Goal: Task Accomplishment & Management: Complete application form

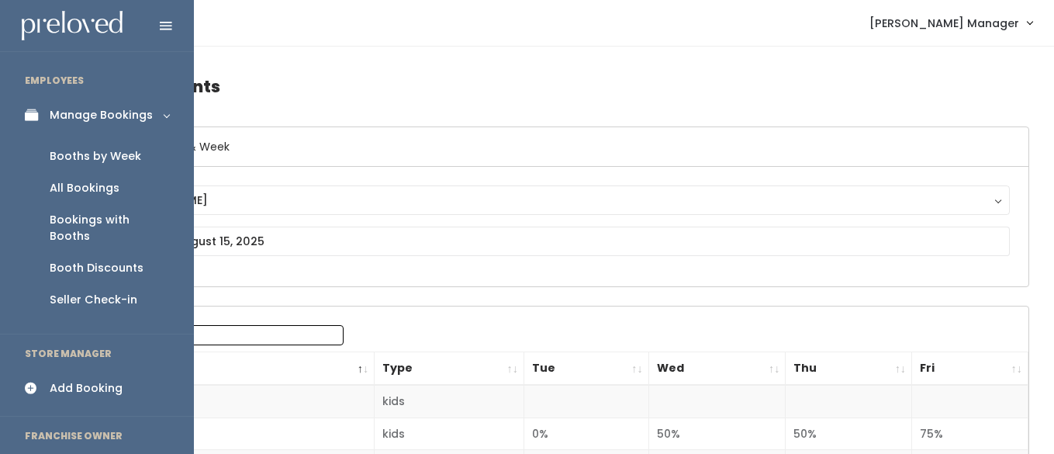
click at [68, 152] on div "Booths by Week" at bounding box center [96, 156] width 92 height 16
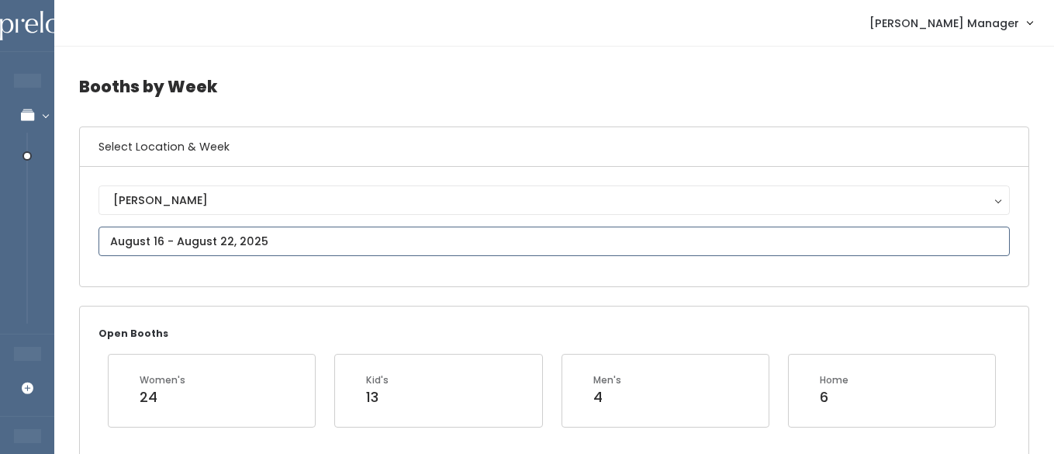
click at [218, 240] on input "text" at bounding box center [555, 241] width 912 height 29
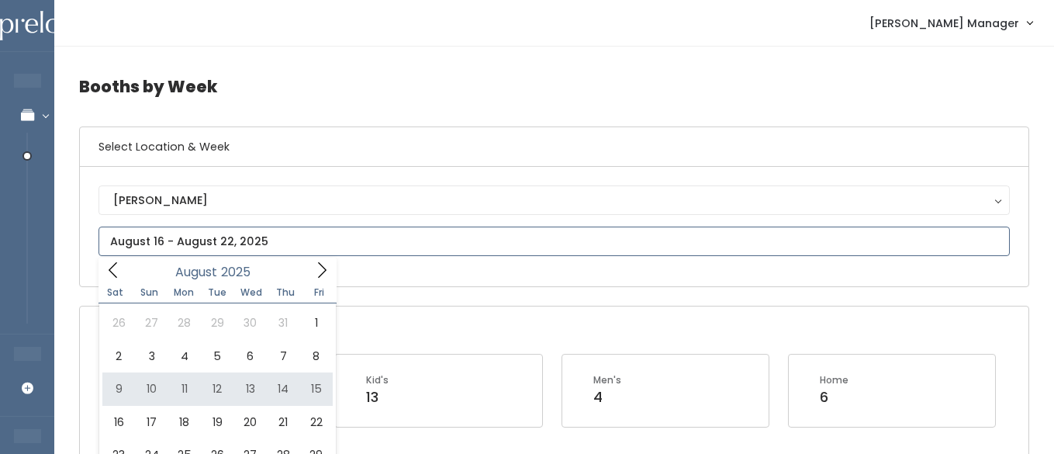
type input "August 9 to August 15"
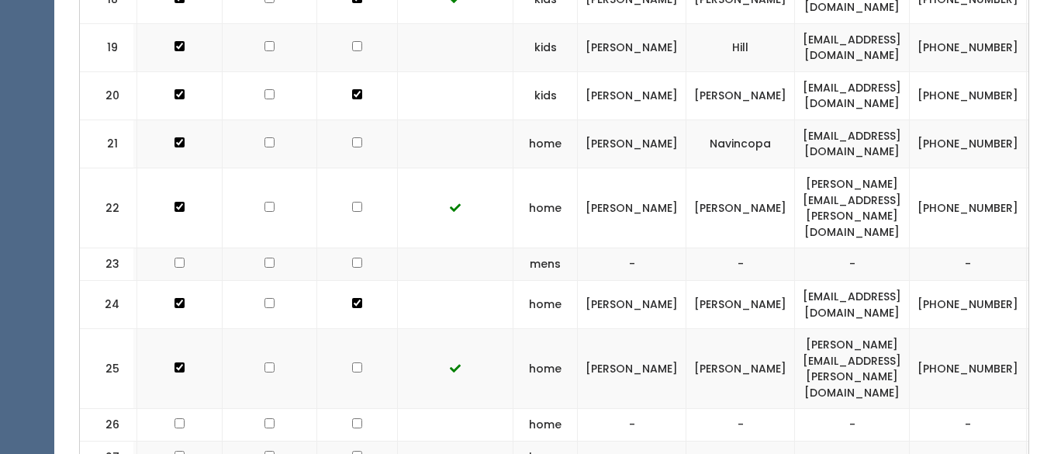
scroll to position [0, 99]
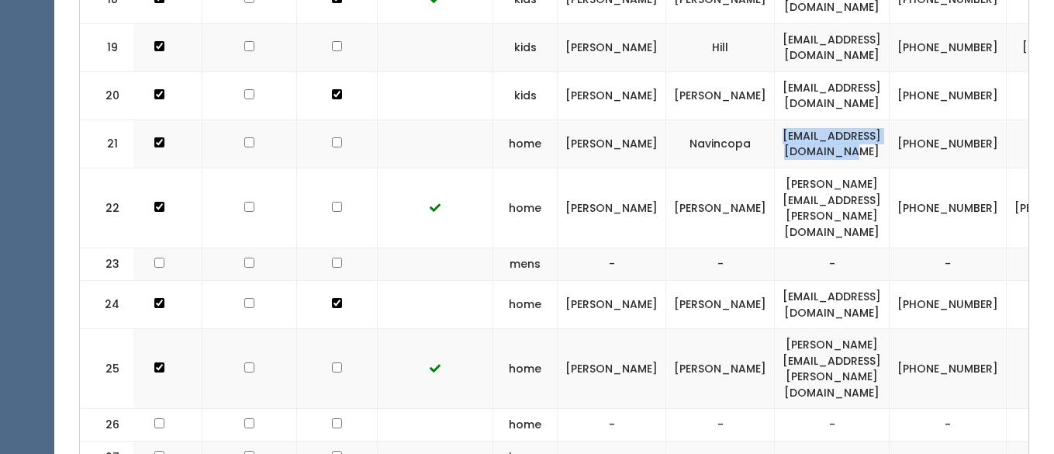
drag, startPoint x: 876, startPoint y: 144, endPoint x: 709, endPoint y: 142, distance: 166.8
click at [775, 142] on td "[EMAIL_ADDRESS][DOMAIN_NAME]" at bounding box center [832, 143] width 115 height 48
copy td "staceynavincopa@gmail.com"
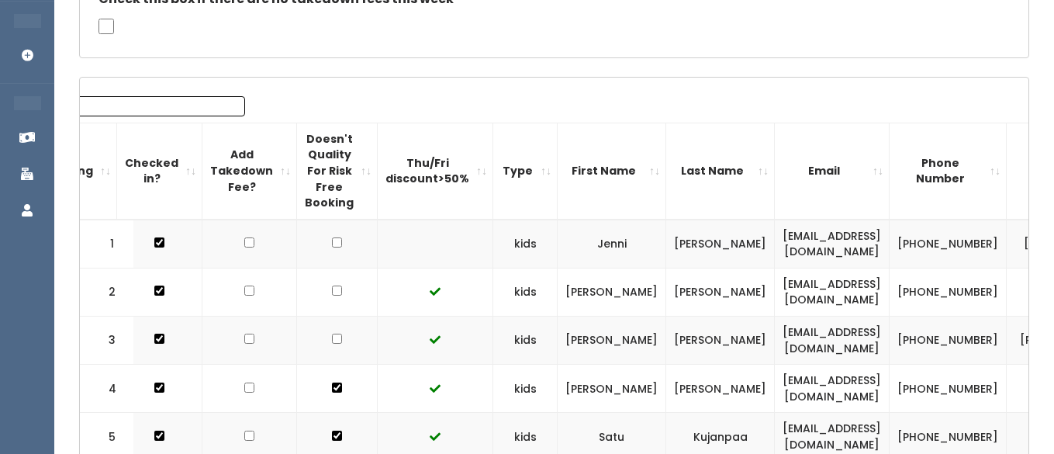
scroll to position [0, 0]
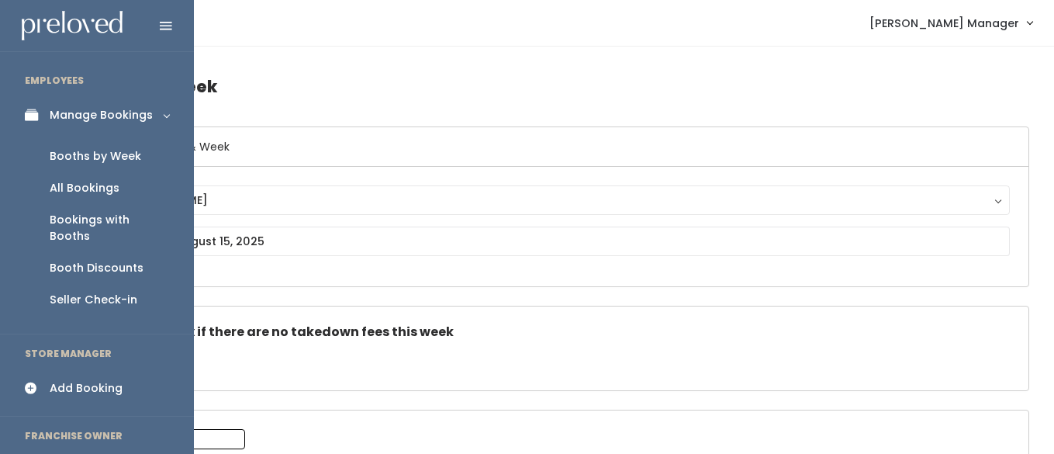
click at [94, 151] on div "Booths by Week" at bounding box center [96, 156] width 92 height 16
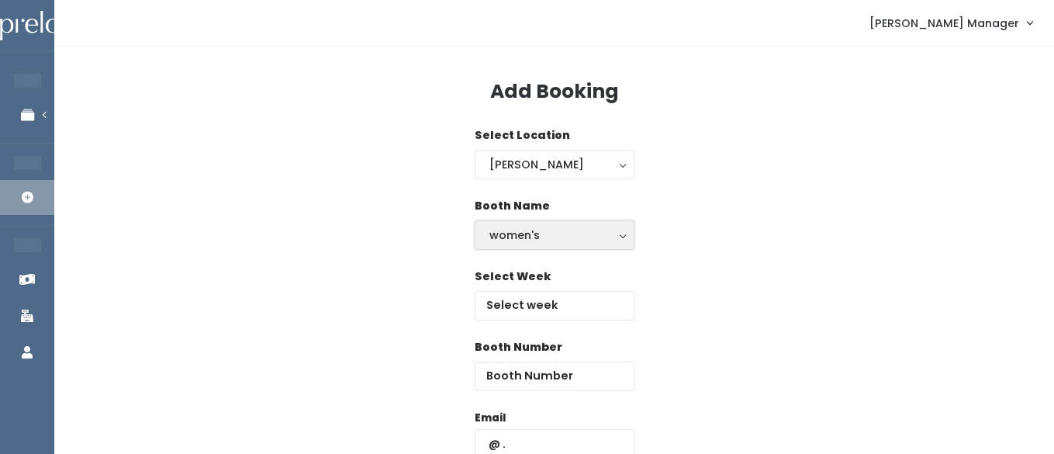
click at [546, 237] on div "women's" at bounding box center [555, 235] width 130 height 17
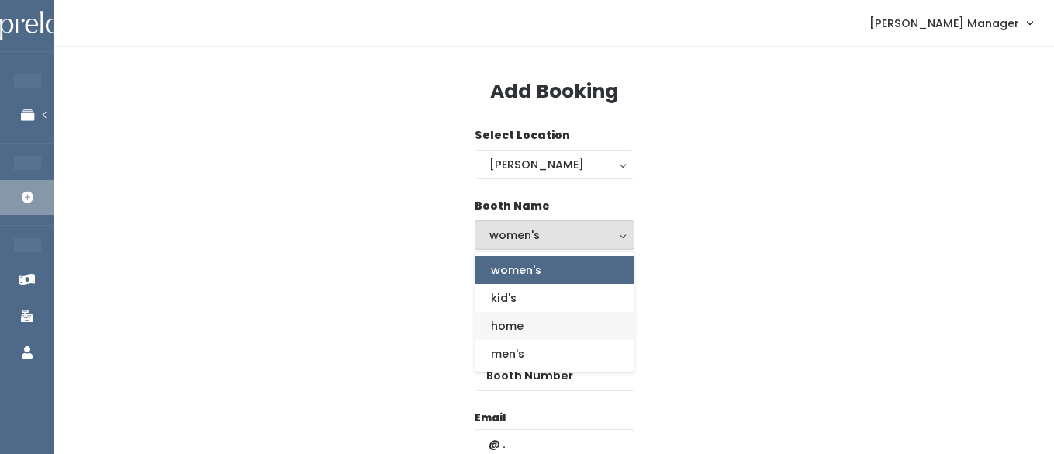
click at [500, 324] on span "home" at bounding box center [507, 325] width 33 height 17
select select "home"
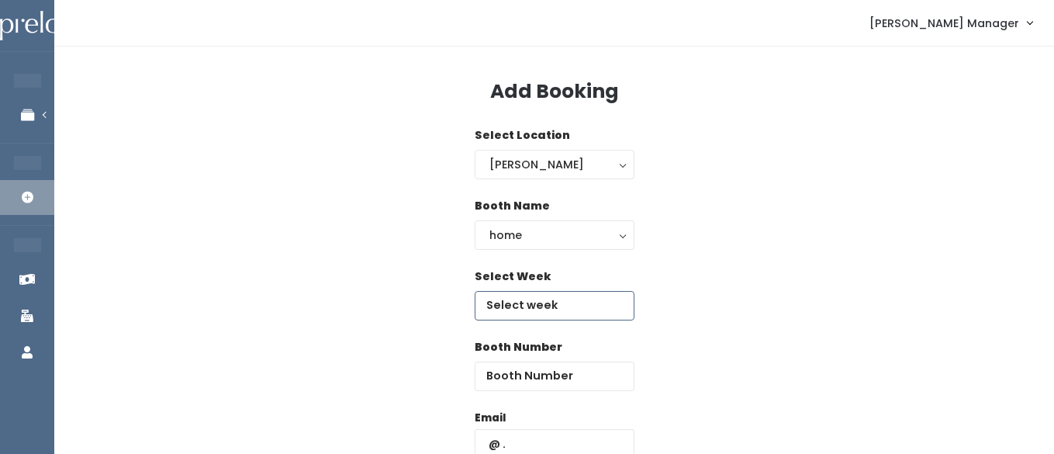
click at [520, 310] on input "text" at bounding box center [555, 305] width 160 height 29
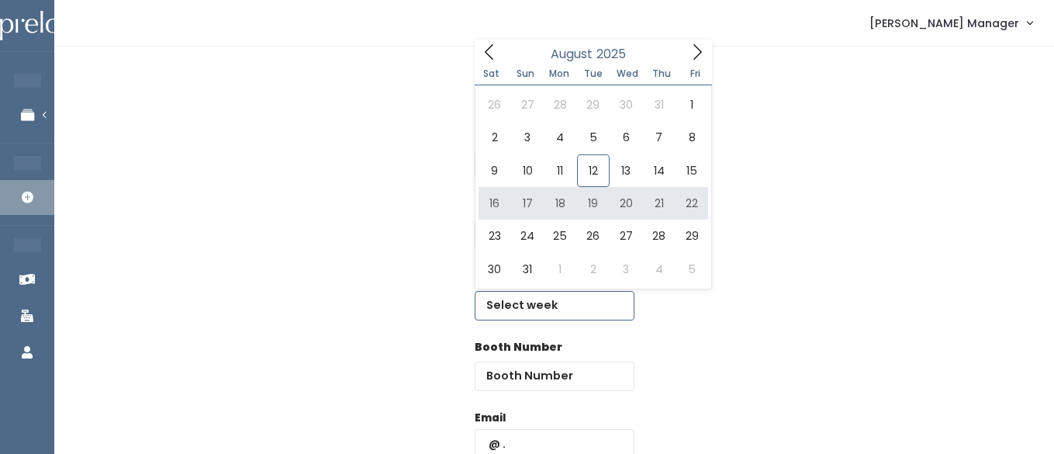
type input "August 16 to August 22"
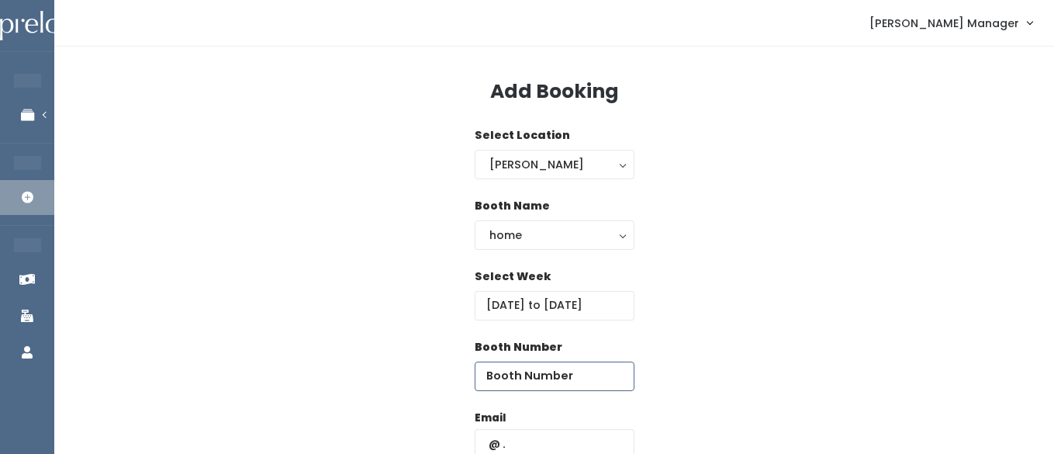
click at [584, 379] on input "number" at bounding box center [555, 376] width 160 height 29
type input "26"
click at [560, 439] on input "text" at bounding box center [555, 443] width 160 height 29
paste input "staceynavincopa@gmail.com"
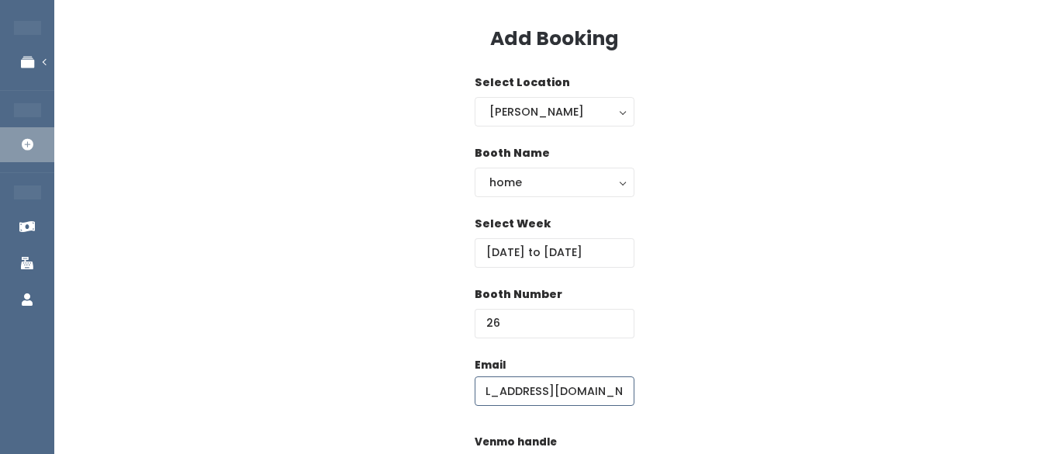
scroll to position [68, 0]
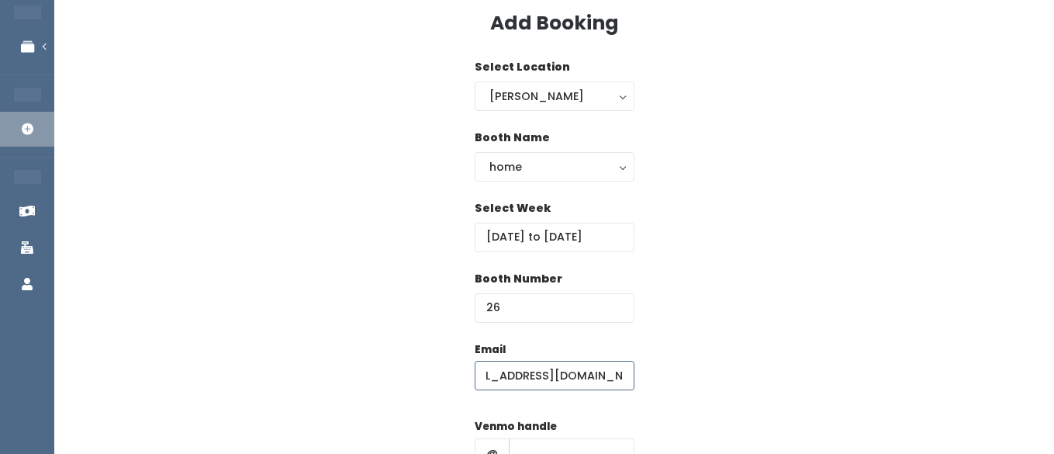
type input "staceynavincopa@gmail.com"
click at [539, 420] on label "Venmo handle" at bounding box center [516, 427] width 82 height 16
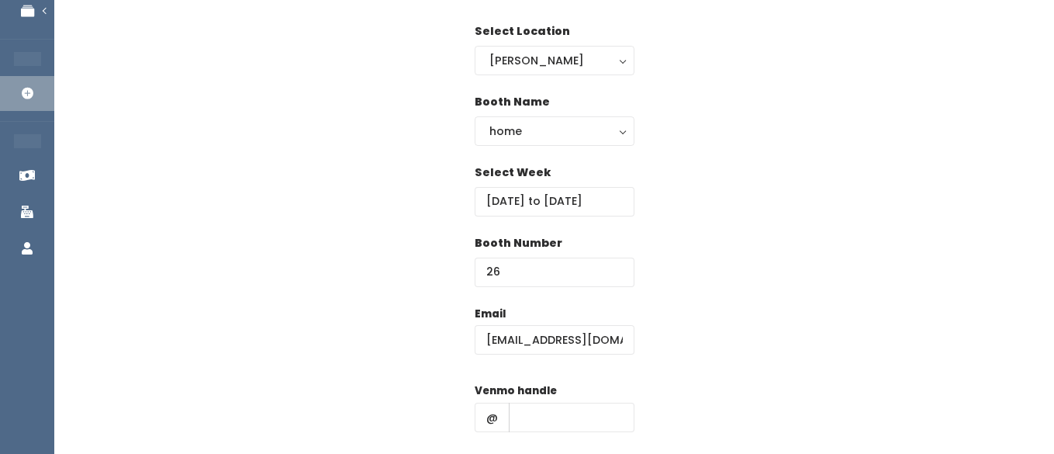
scroll to position [137, 0]
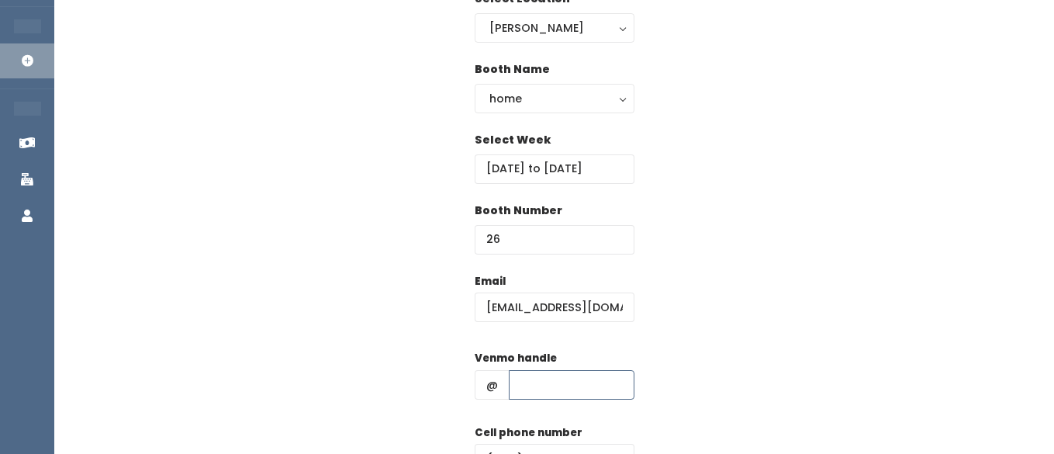
click at [563, 385] on input "text" at bounding box center [572, 384] width 126 height 29
type input "hhhh"
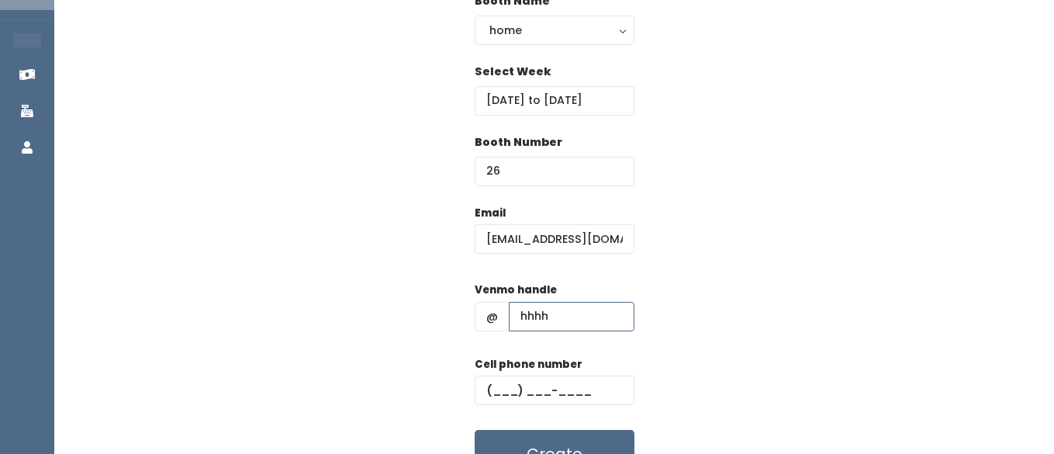
scroll to position [206, 0]
click at [534, 377] on input "text" at bounding box center [555, 389] width 160 height 29
type input "[PHONE_NUMBER]"
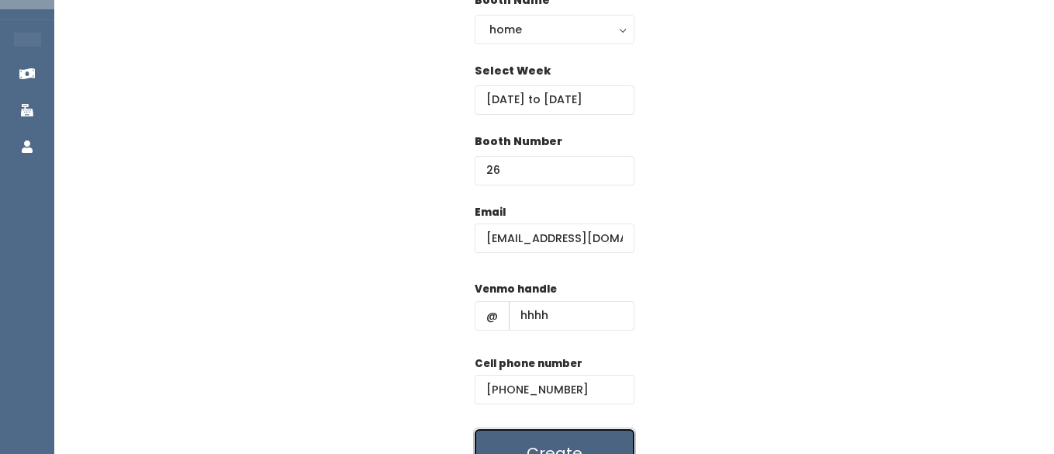
click at [551, 429] on button "Create" at bounding box center [555, 453] width 160 height 48
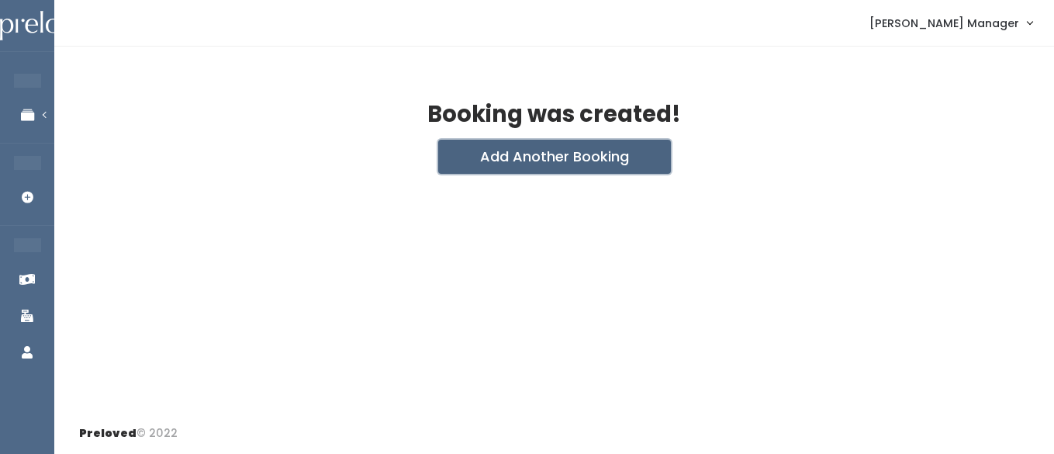
click at [598, 158] on button "Add Another Booking" at bounding box center [554, 157] width 233 height 34
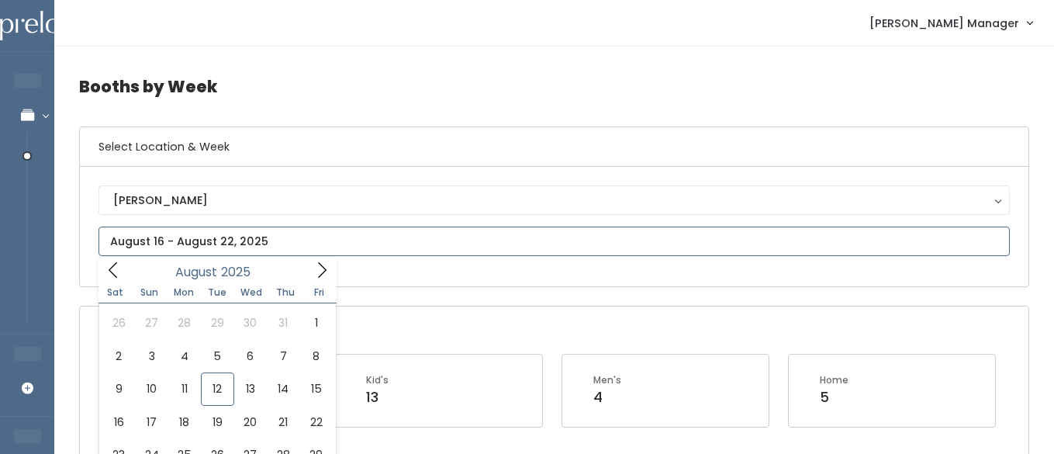
click at [144, 249] on input "text" at bounding box center [555, 241] width 912 height 29
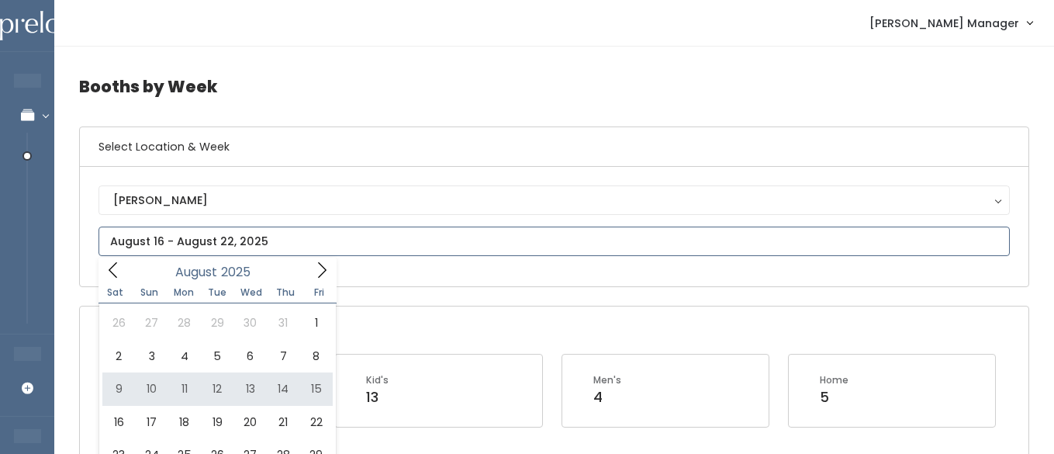
type input "August 9 to August 15"
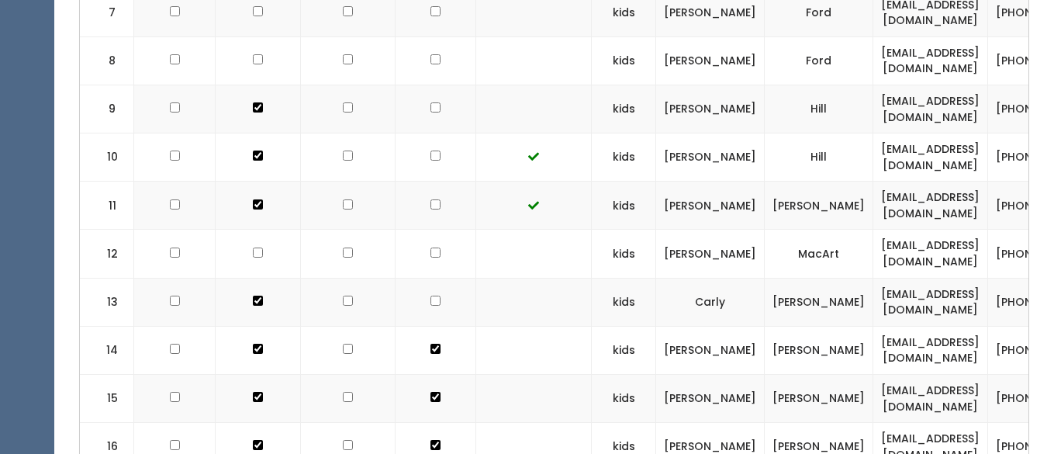
scroll to position [855, 0]
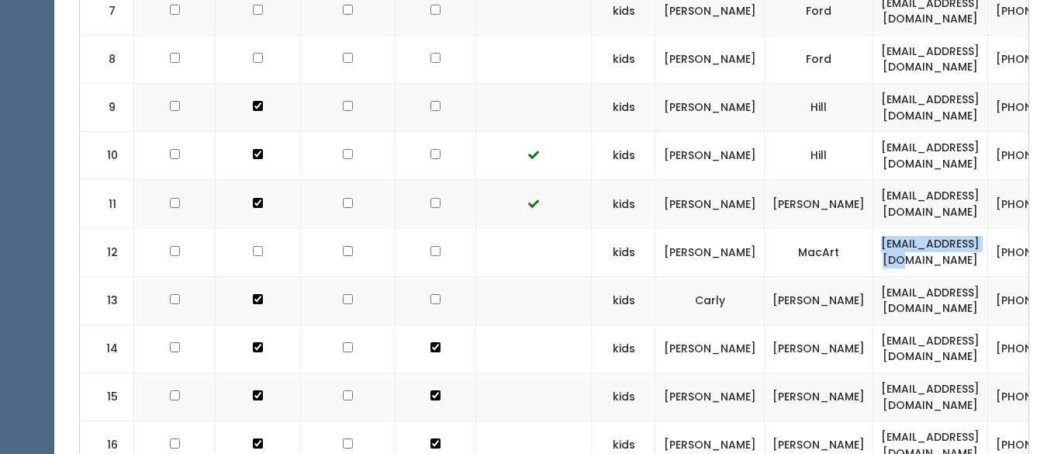
drag, startPoint x: 954, startPoint y: 254, endPoint x: 822, endPoint y: 253, distance: 131.9
click at [874, 253] on td "[EMAIL_ADDRESS][DOMAIN_NAME]" at bounding box center [931, 252] width 115 height 48
copy td "[EMAIL_ADDRESS][DOMAIN_NAME]"
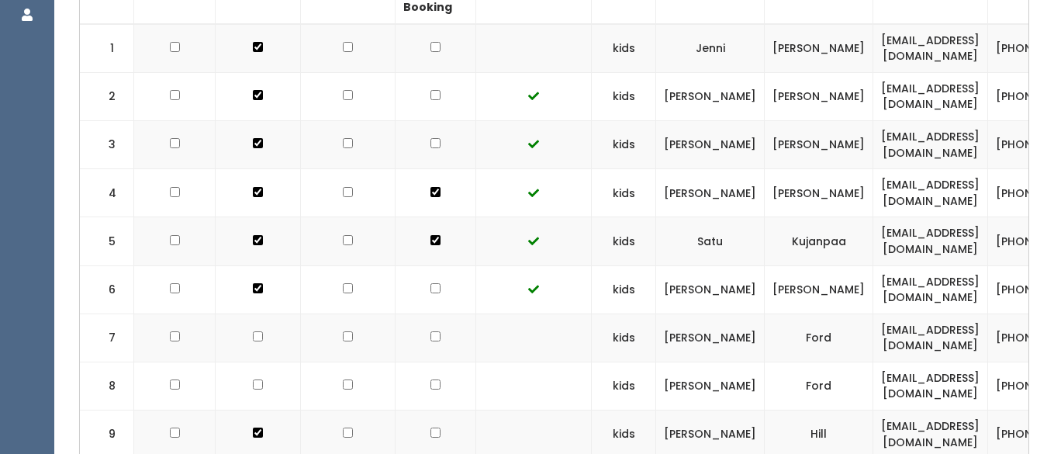
scroll to position [563, 0]
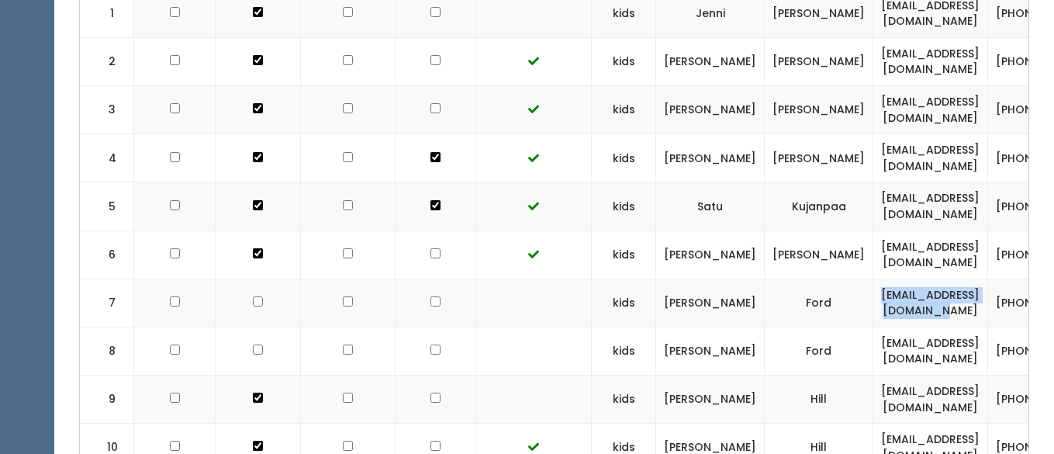
drag, startPoint x: 965, startPoint y: 302, endPoint x: 807, endPoint y: 299, distance: 158.3
click at [874, 299] on td "[EMAIL_ADDRESS][DOMAIN_NAME]" at bounding box center [931, 303] width 115 height 48
copy td "[EMAIL_ADDRESS][DOMAIN_NAME]"
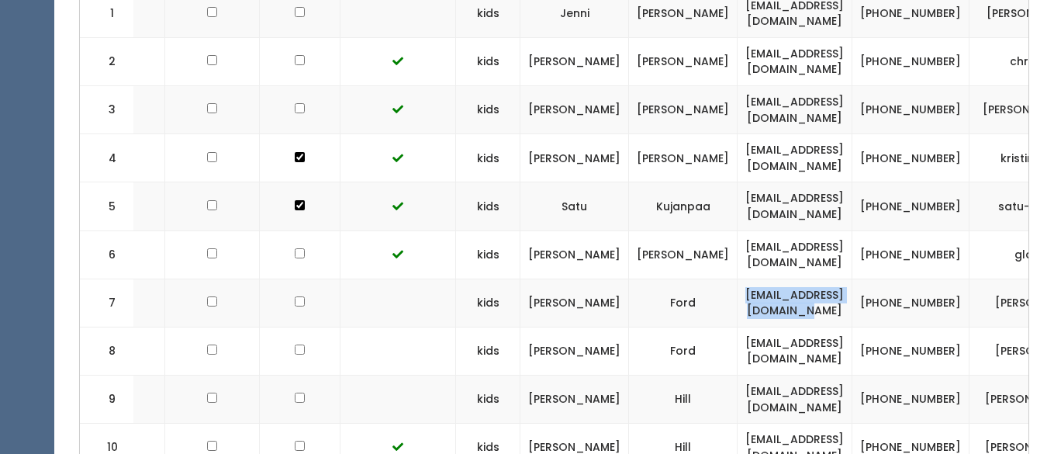
scroll to position [0, 140]
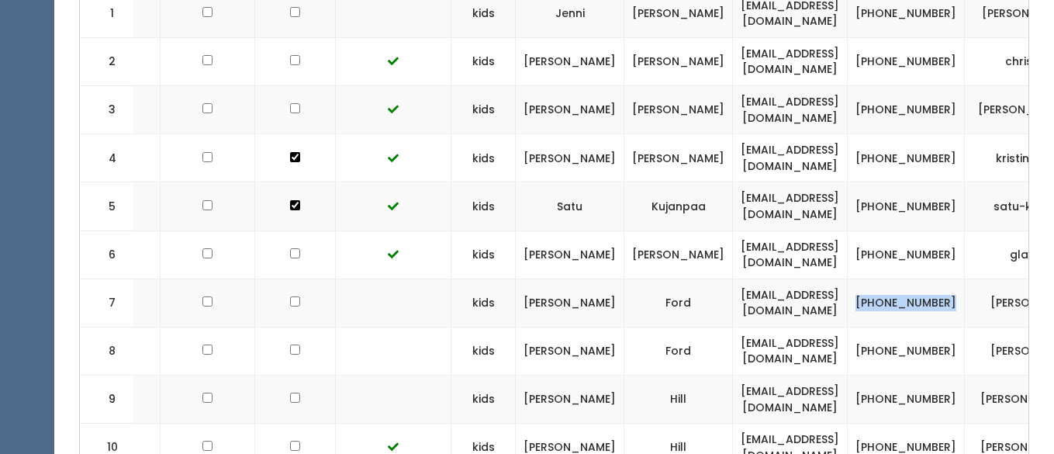
drag, startPoint x: 913, startPoint y: 311, endPoint x: 860, endPoint y: 289, distance: 57.4
click at [860, 289] on td "[PHONE_NUMBER]" at bounding box center [906, 303] width 117 height 48
copy td "[PHONE_NUMBER]"
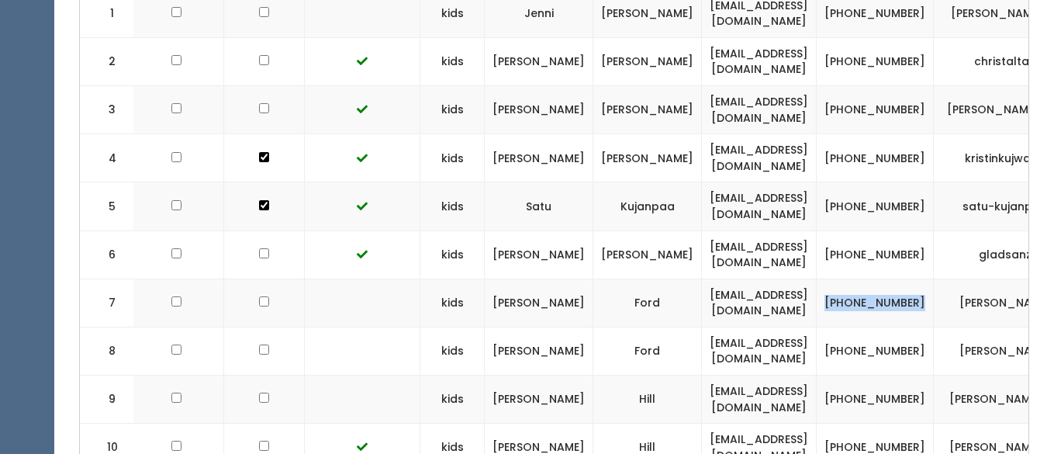
scroll to position [0, 176]
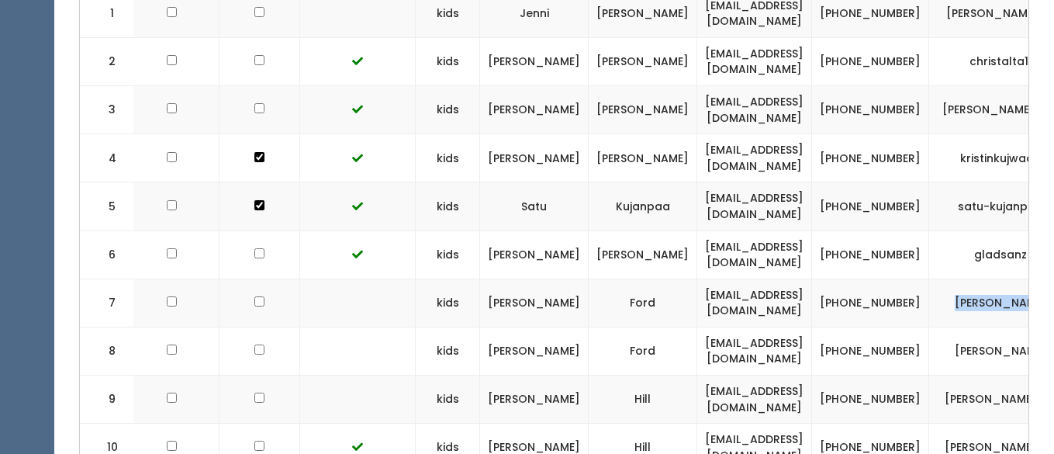
drag, startPoint x: 988, startPoint y: 303, endPoint x: 913, endPoint y: 300, distance: 74.6
click at [930, 300] on td "robin-fleenor" at bounding box center [1002, 303] width 144 height 48
copy td "robin-fleenor"
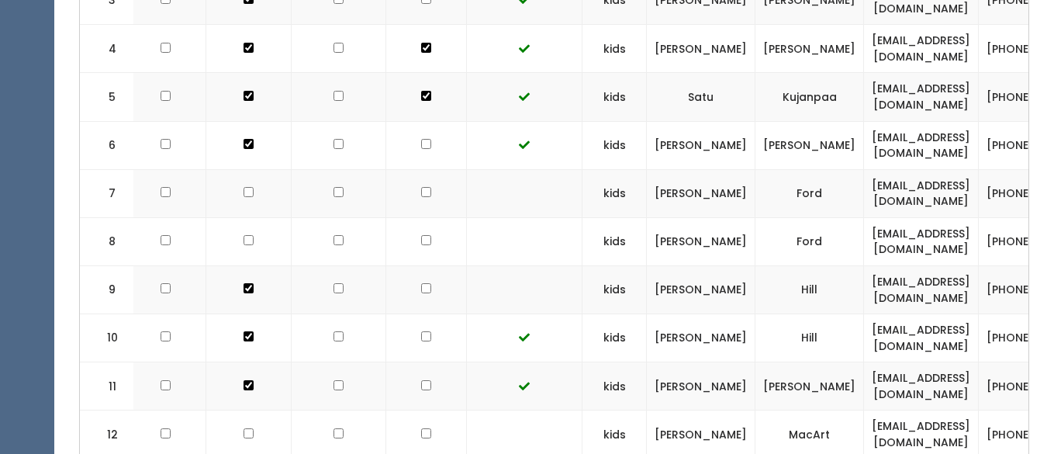
scroll to position [0, 0]
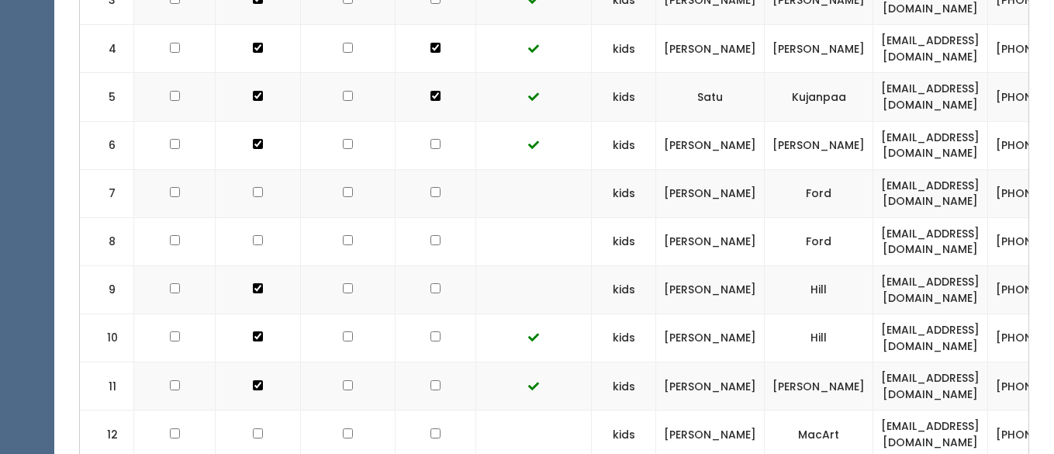
checkbox input "true"
click at [251, 245] on td at bounding box center [258, 241] width 85 height 48
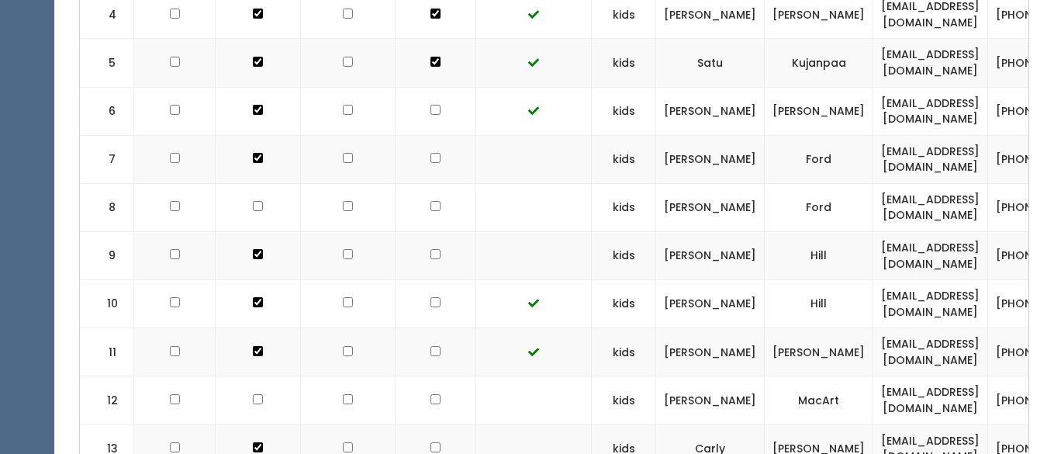
scroll to position [713, 0]
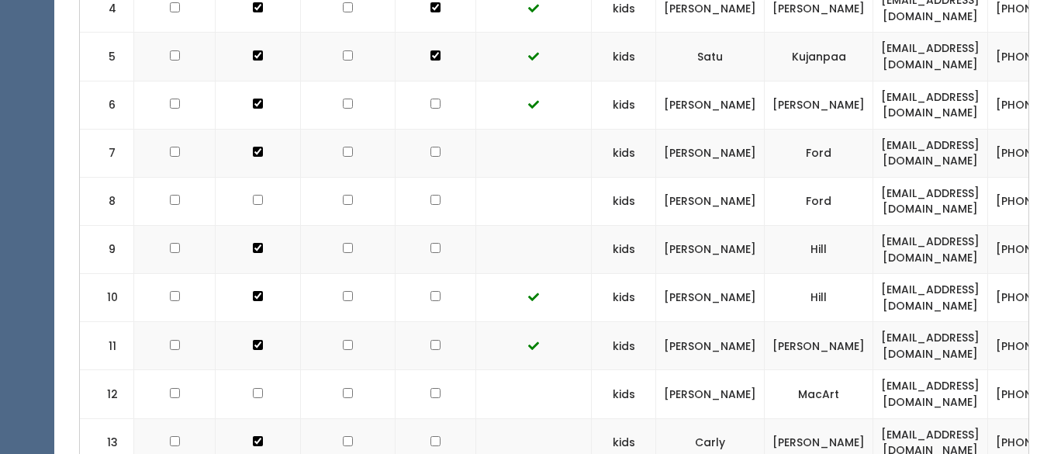
checkbox input "true"
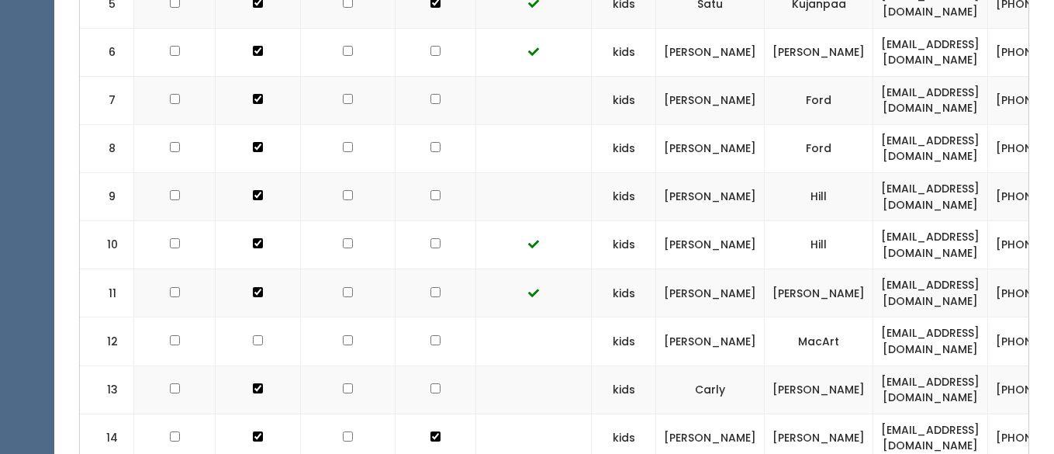
scroll to position [774, 0]
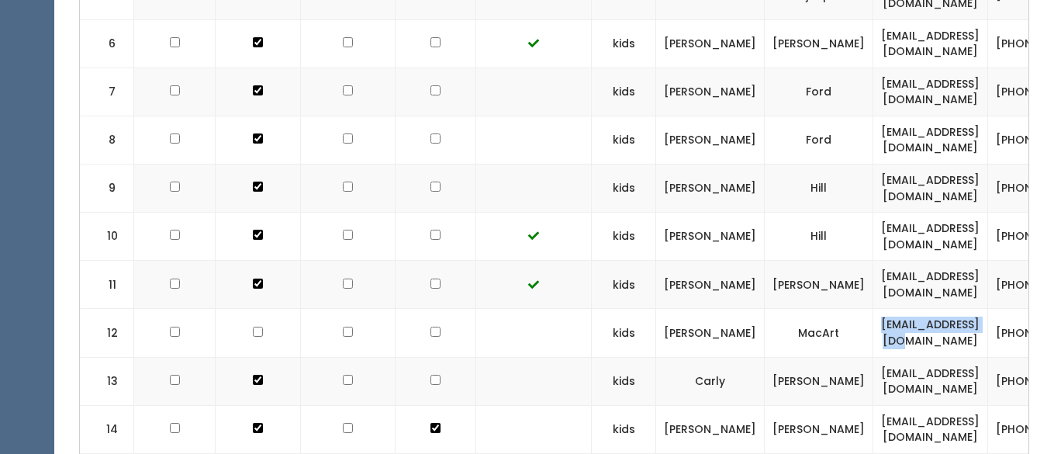
drag, startPoint x: 952, startPoint y: 329, endPoint x: 827, endPoint y: 325, distance: 125.0
click at [874, 325] on td "[EMAIL_ADDRESS][DOMAIN_NAME]" at bounding box center [931, 333] width 115 height 48
copy td "[EMAIL_ADDRESS][DOMAIN_NAME]"
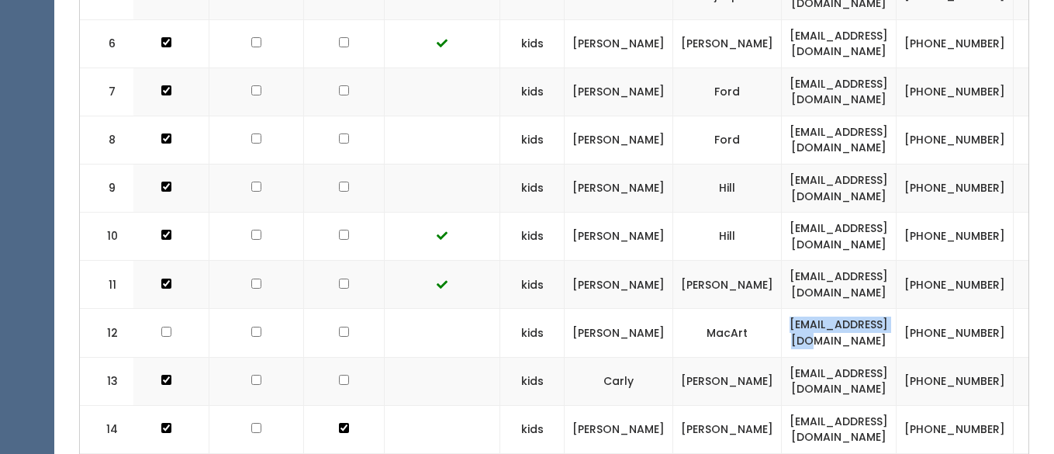
scroll to position [0, 92]
drag, startPoint x: 958, startPoint y: 342, endPoint x: 913, endPoint y: 326, distance: 47.9
click at [913, 326] on td "(801) 209-5102" at bounding box center [954, 333] width 117 height 48
copy td "(801) 209-5102"
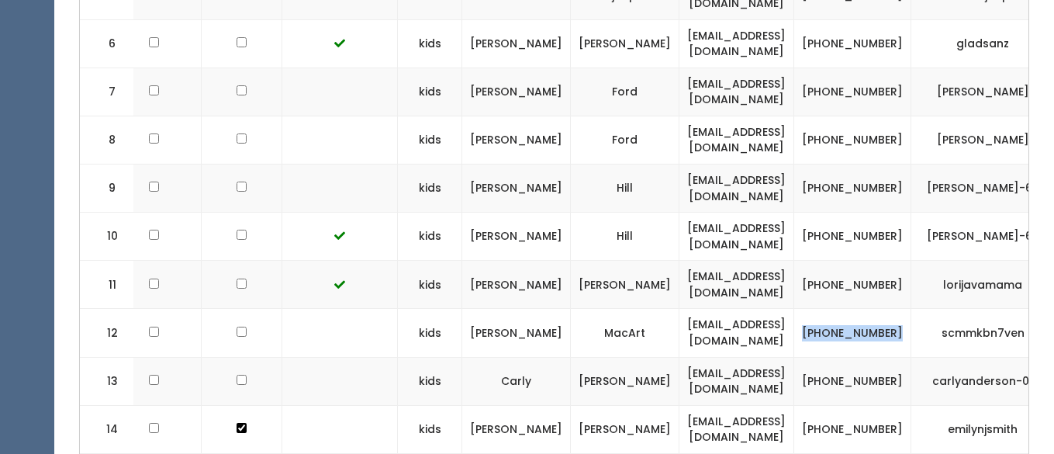
scroll to position [0, 213]
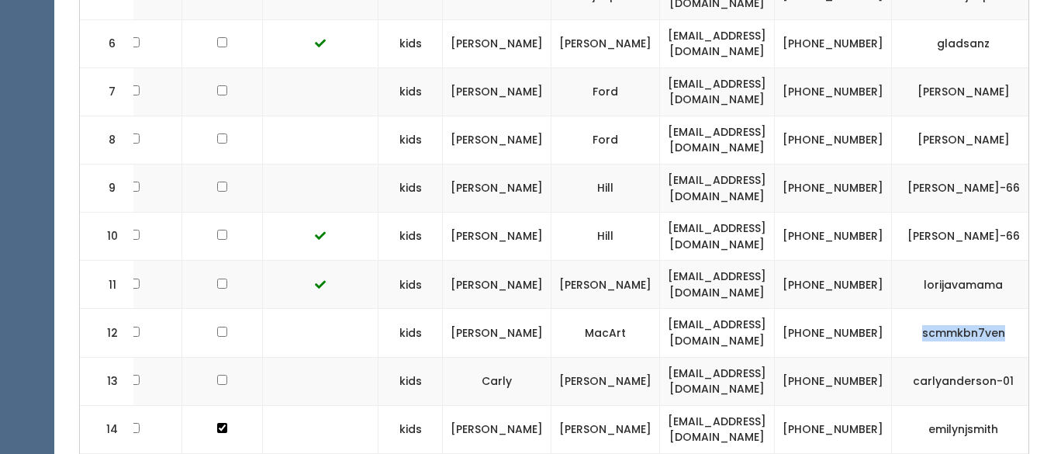
drag, startPoint x: 957, startPoint y: 331, endPoint x: 867, endPoint y: 331, distance: 90.0
click at [892, 331] on td "scmmkbn7ven" at bounding box center [964, 333] width 144 height 48
copy td "scmmkbn7ven"
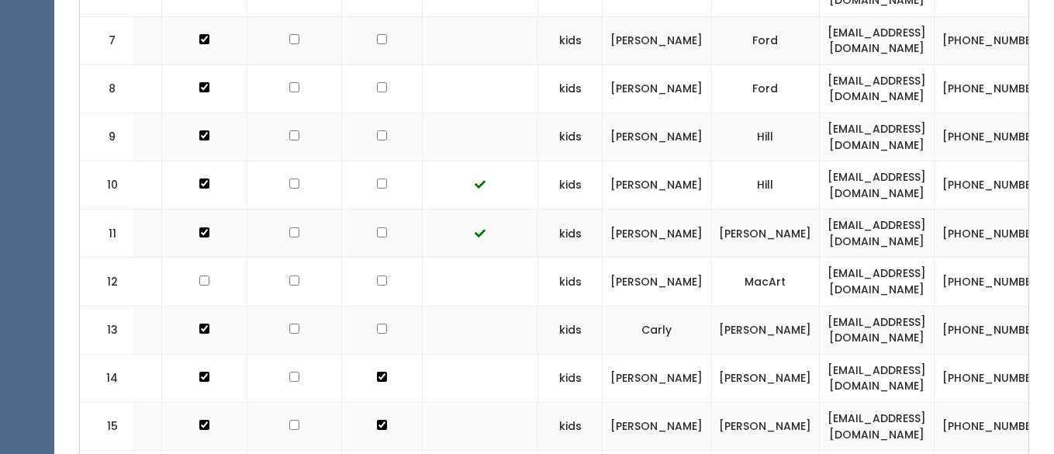
scroll to position [0, 0]
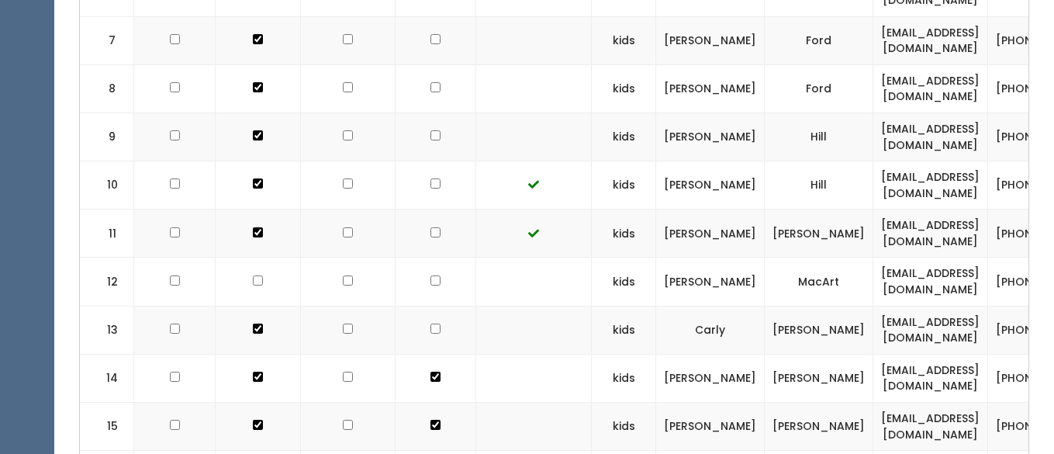
checkbox input "true"
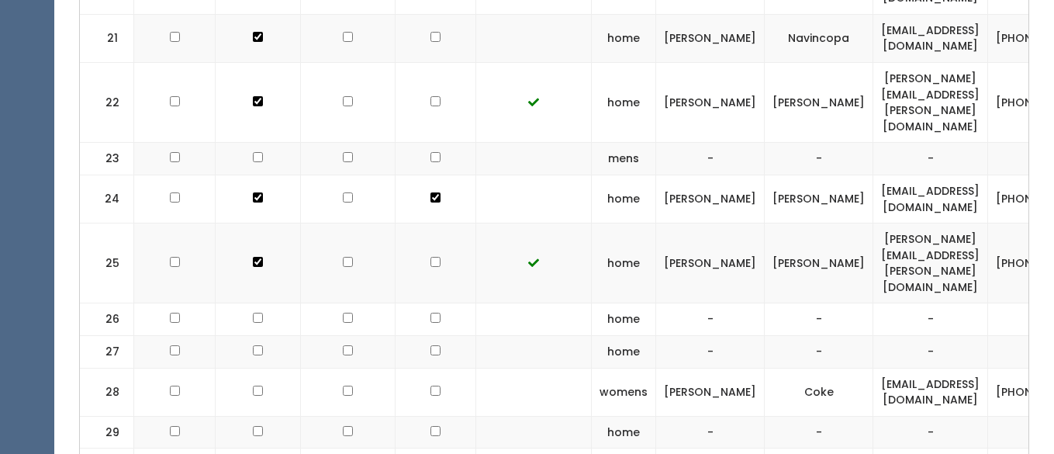
scroll to position [1609, 0]
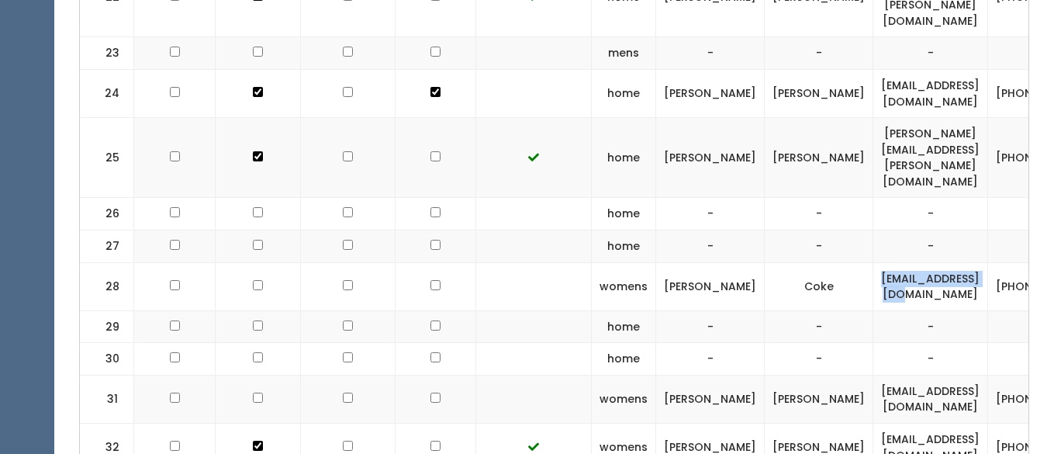
drag, startPoint x: 951, startPoint y: 224, endPoint x: 833, endPoint y: 223, distance: 118.7
click at [874, 262] on td "vickilcoke@aol.com" at bounding box center [931, 286] width 115 height 48
copy td "vickilcoke@aol.com"
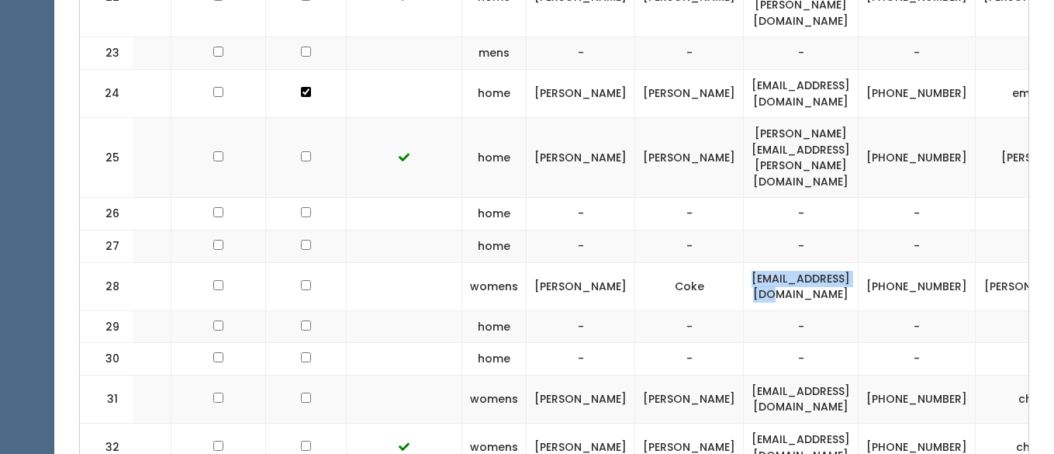
scroll to position [0, 151]
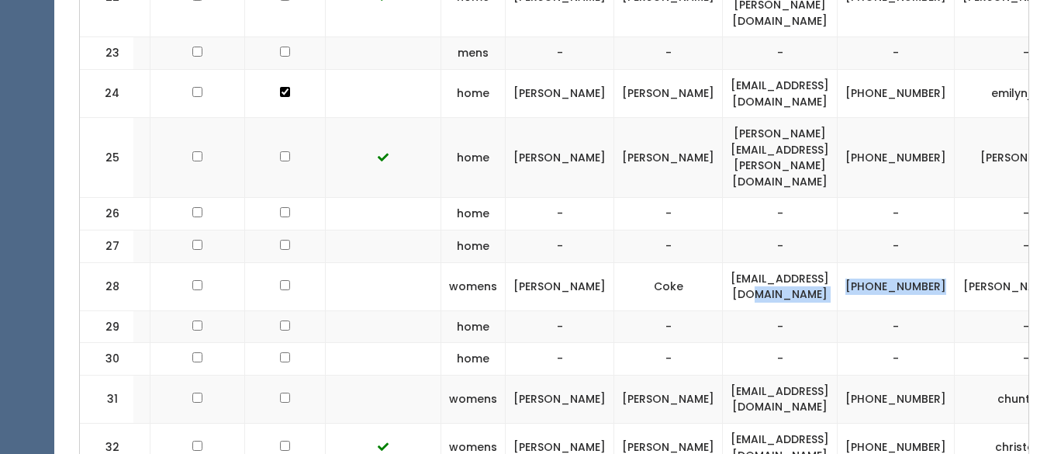
drag, startPoint x: 901, startPoint y: 231, endPoint x: 842, endPoint y: 215, distance: 61.2
click at [842, 262] on tr "28 womens Vicki Coke vickilcoke@aol.com (801) 699-3327 vicki-coke" at bounding box center [547, 286] width 1237 height 48
copy tr "(801) 699-3327"
click at [903, 262] on td "(801) 699-3327" at bounding box center [896, 286] width 117 height 48
drag, startPoint x: 894, startPoint y: 230, endPoint x: 851, endPoint y: 210, distance: 46.9
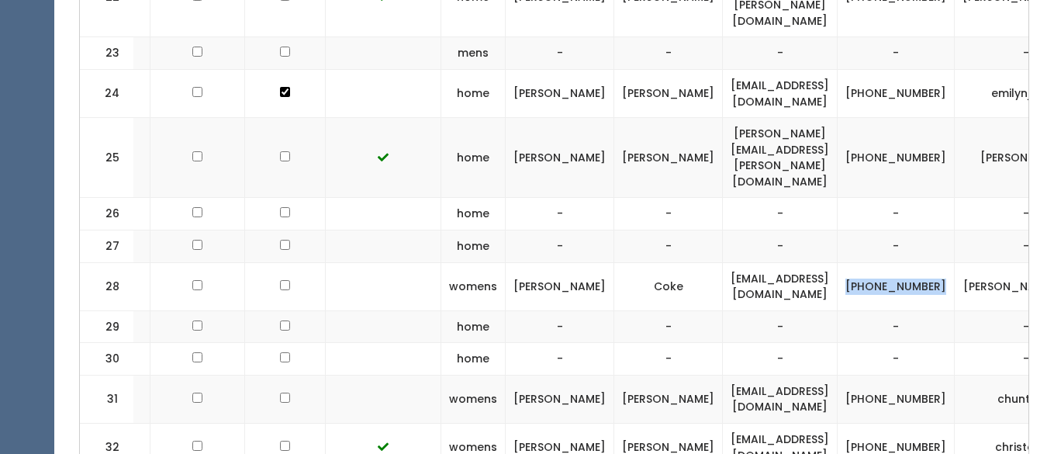
click at [851, 262] on td "(801) 699-3327" at bounding box center [896, 286] width 117 height 48
copy td "(801) 699-3327"
drag, startPoint x: 1008, startPoint y: 219, endPoint x: 936, endPoint y: 222, distance: 72.2
click at [955, 262] on td "vicki-coke" at bounding box center [1027, 286] width 144 height 48
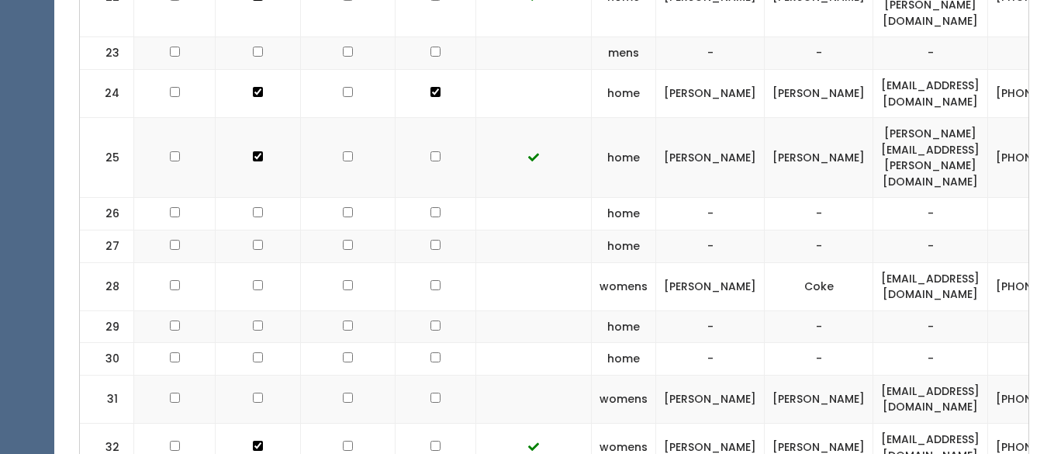
checkbox input "true"
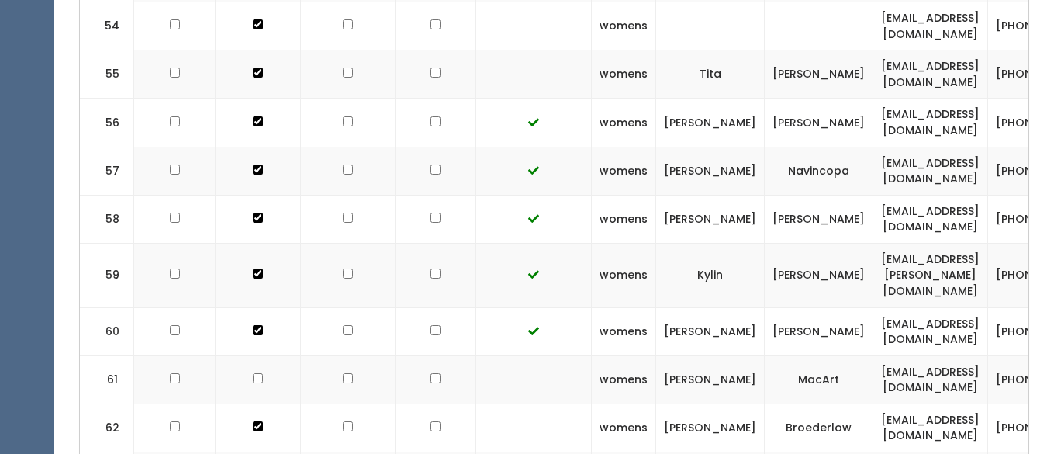
scroll to position [3122, 0]
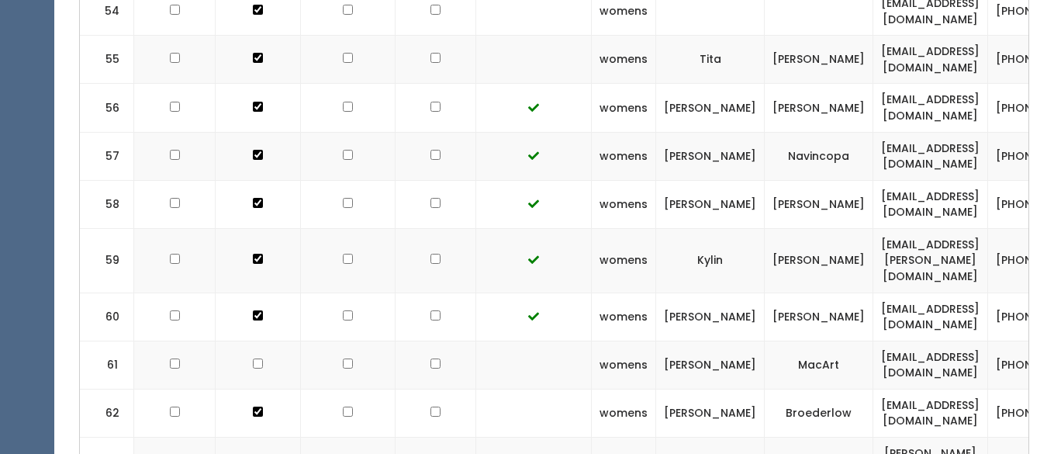
checkbox input "true"
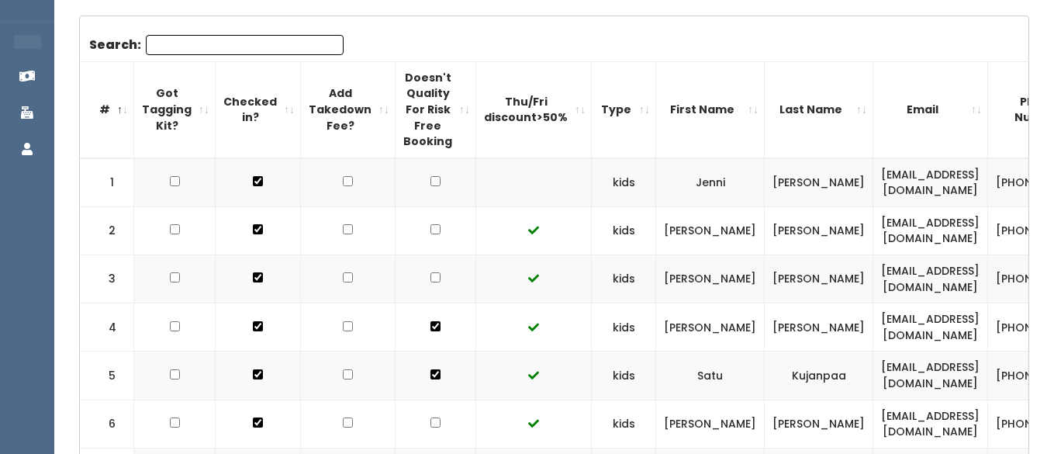
scroll to position [0, 0]
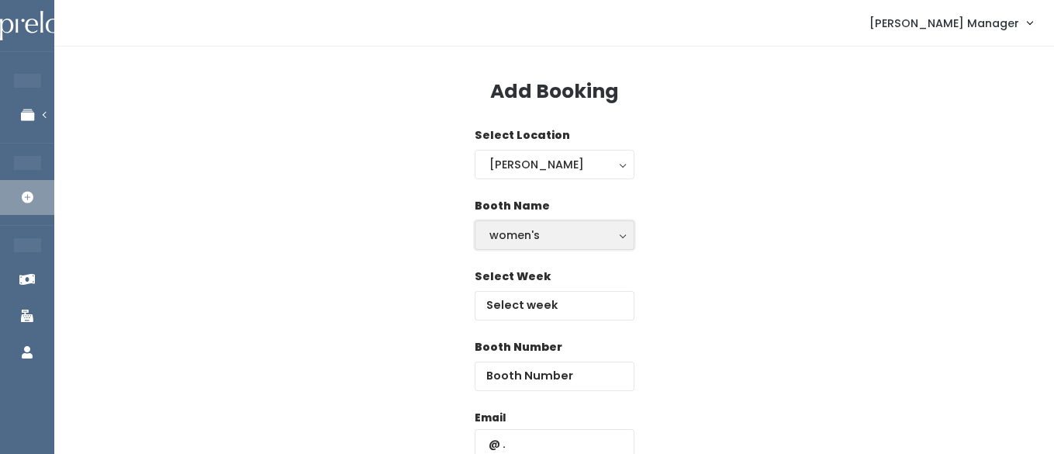
click at [544, 235] on div "women's" at bounding box center [555, 235] width 130 height 17
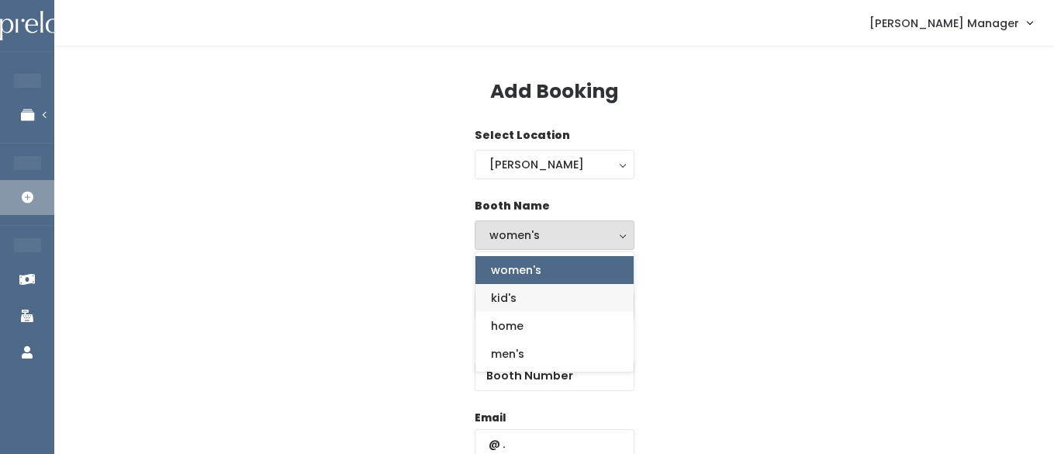
click at [504, 296] on span "kid's" at bounding box center [504, 297] width 26 height 17
select select "kids"
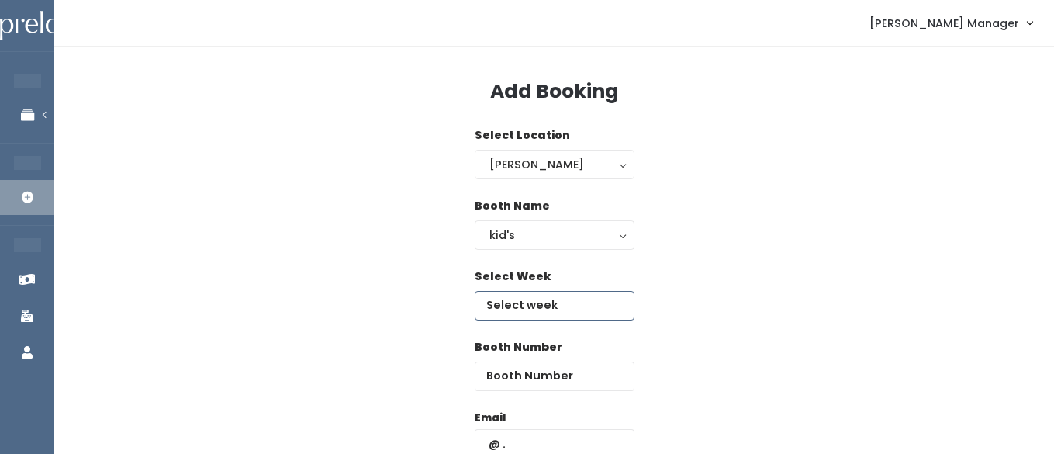
click at [580, 312] on input "text" at bounding box center [555, 305] width 160 height 29
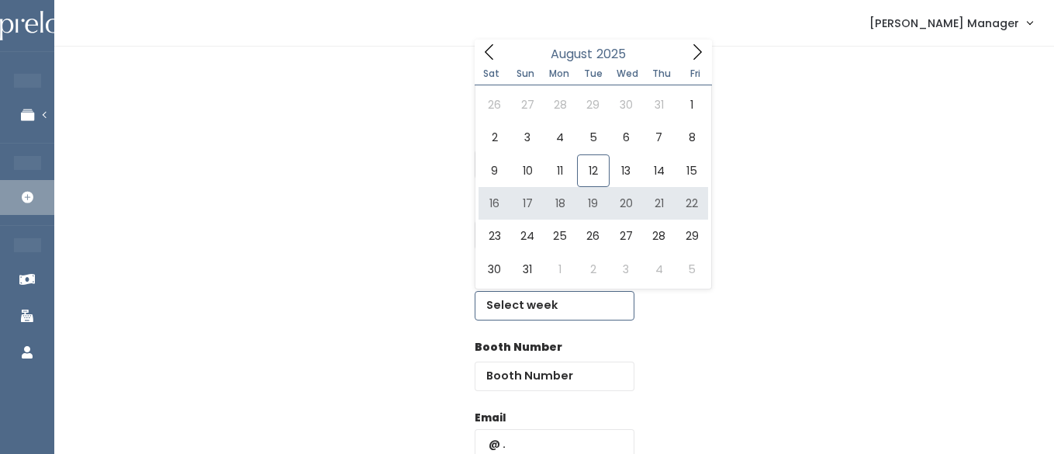
type input "August 16 to August 22"
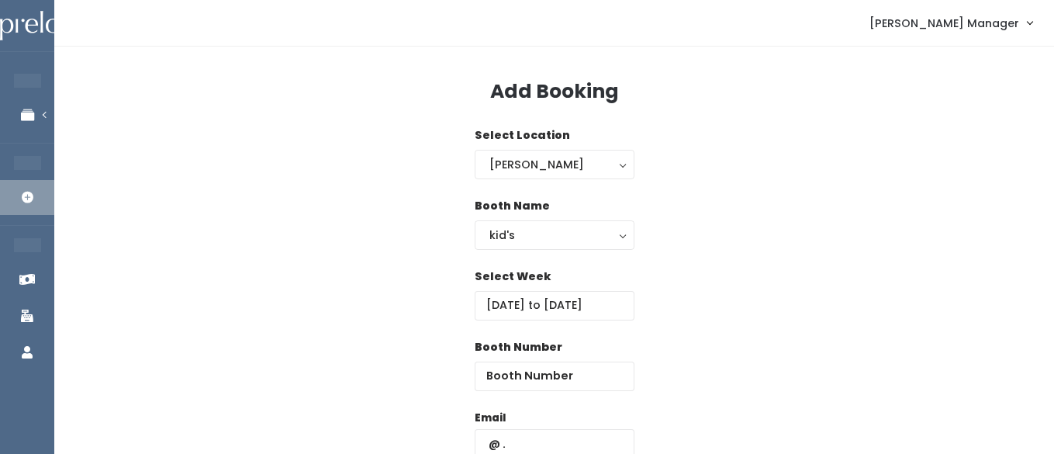
click at [589, 391] on div "Booth Number" at bounding box center [555, 374] width 160 height 71
click at [588, 380] on input "number" at bounding box center [555, 376] width 160 height 29
type input "12"
click at [555, 427] on div "Email" at bounding box center [555, 442] width 160 height 65
click at [547, 448] on input "text" at bounding box center [555, 443] width 160 height 29
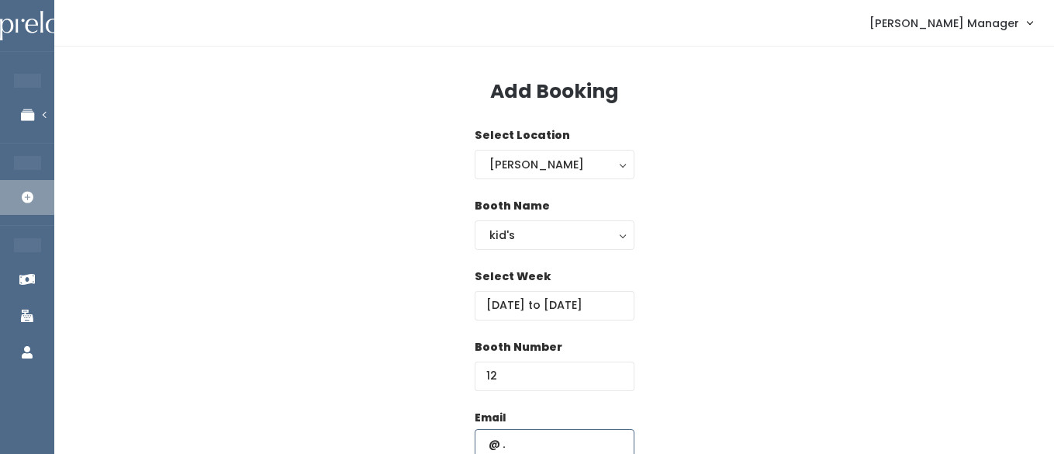
paste input "[EMAIL_ADDRESS][DOMAIN_NAME]"
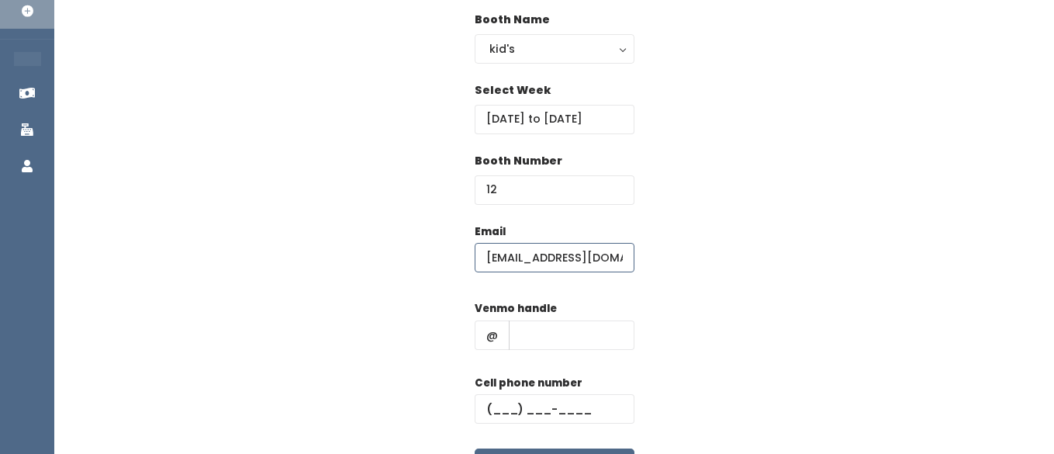
scroll to position [230, 0]
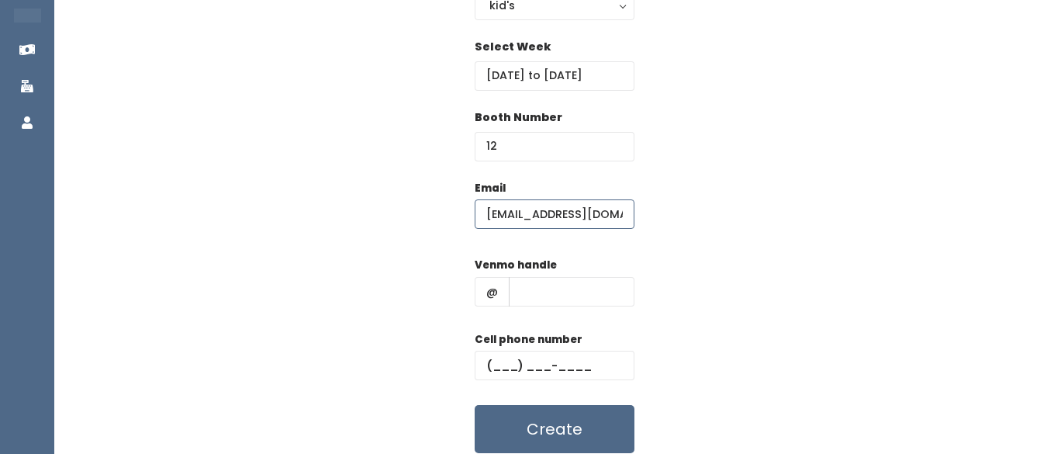
type input "[EMAIL_ADDRESS][DOMAIN_NAME]"
click at [528, 306] on div "Venmo handle @" at bounding box center [555, 288] width 160 height 62
click at [529, 286] on input "text" at bounding box center [572, 291] width 126 height 29
type input "hhhh"
click at [531, 358] on input "text" at bounding box center [555, 365] width 160 height 29
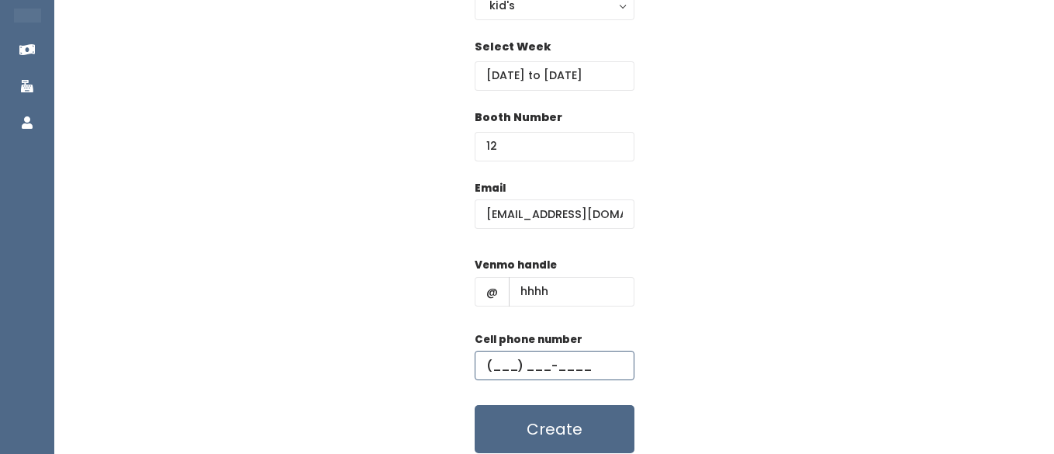
type input "(555) 555-5555"
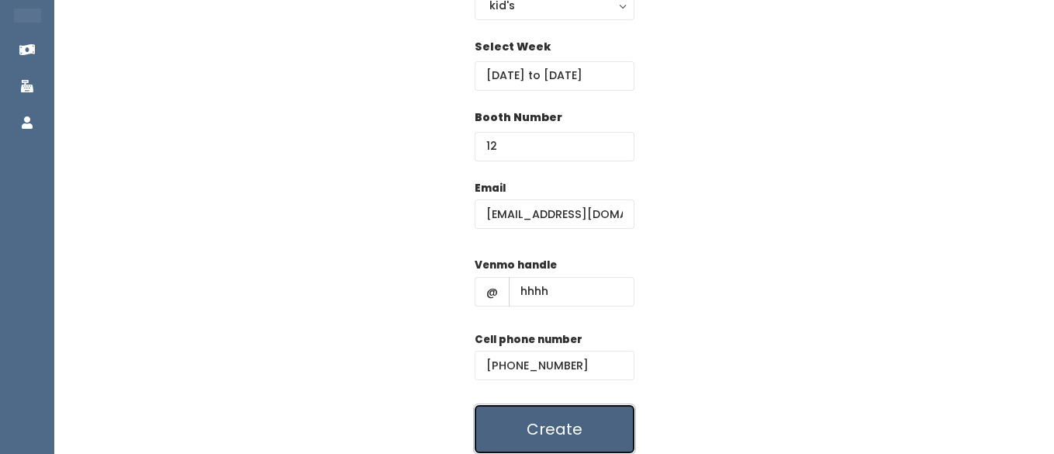
click at [522, 414] on button "Create" at bounding box center [555, 429] width 160 height 48
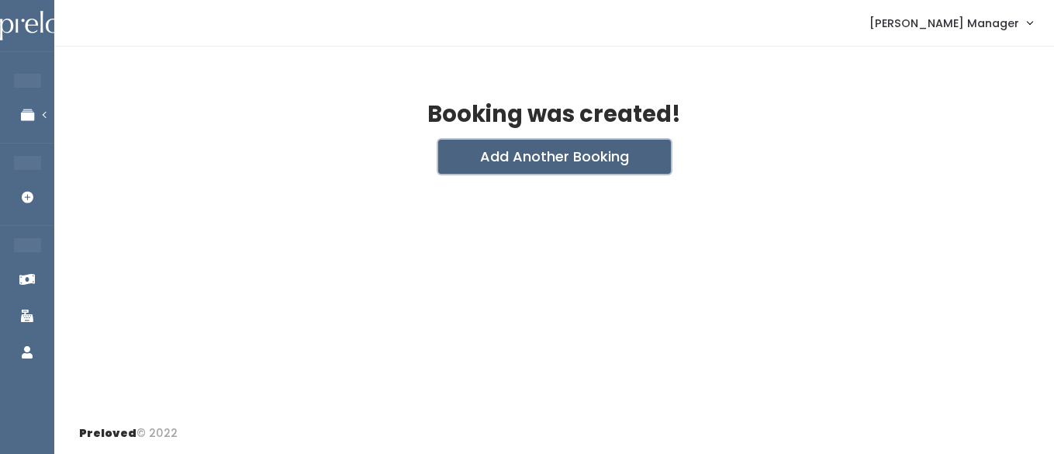
click at [590, 162] on button "Add Another Booking" at bounding box center [554, 157] width 233 height 34
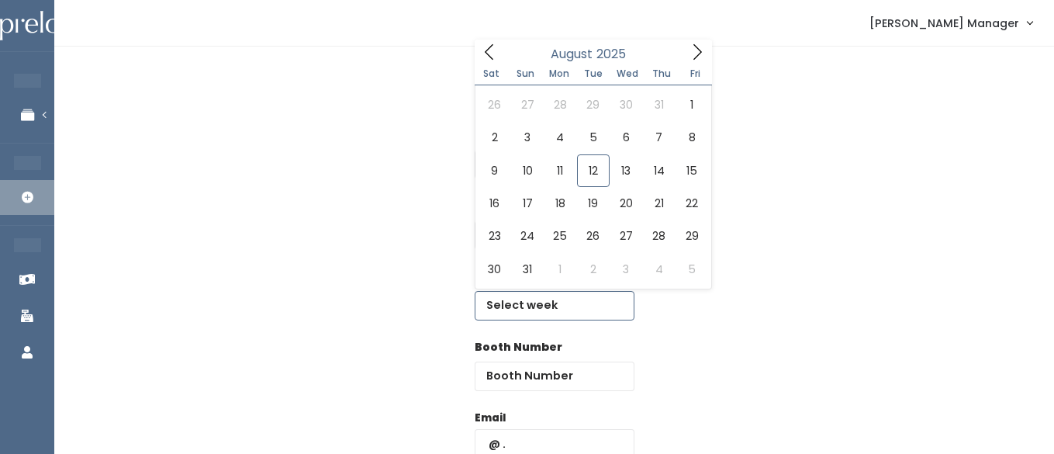
click at [533, 313] on input "text" at bounding box center [555, 305] width 160 height 29
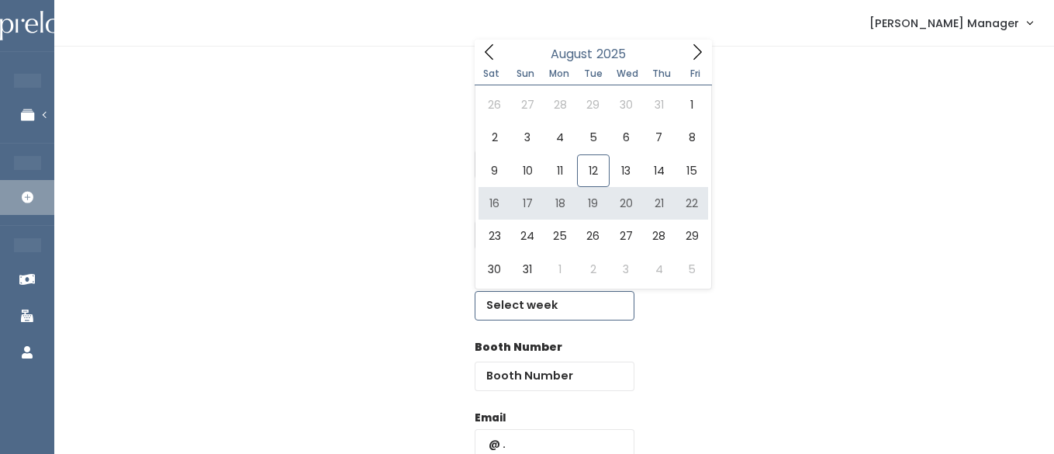
type input "August 16 to August 22"
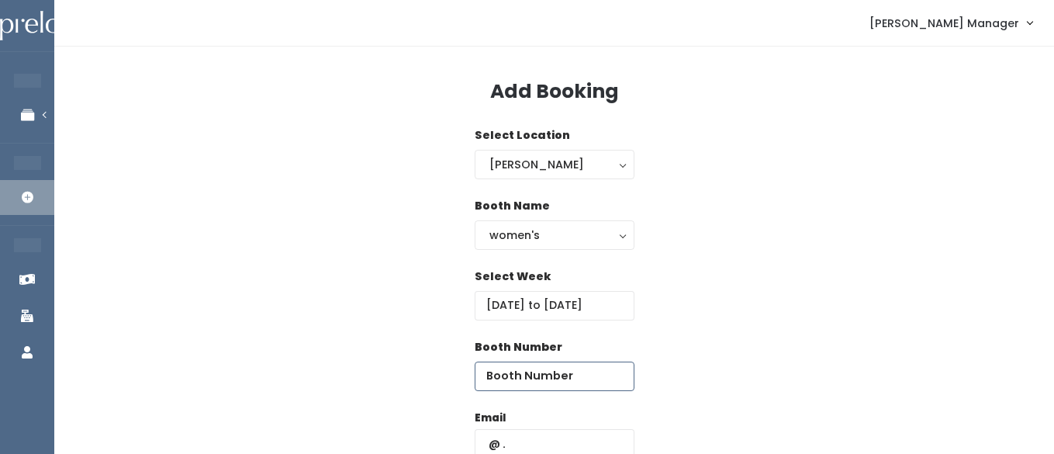
click at [593, 377] on input "number" at bounding box center [555, 376] width 160 height 29
type input "61"
click at [527, 438] on input "text" at bounding box center [555, 443] width 160 height 29
paste input "rnmacart@gmail.com"
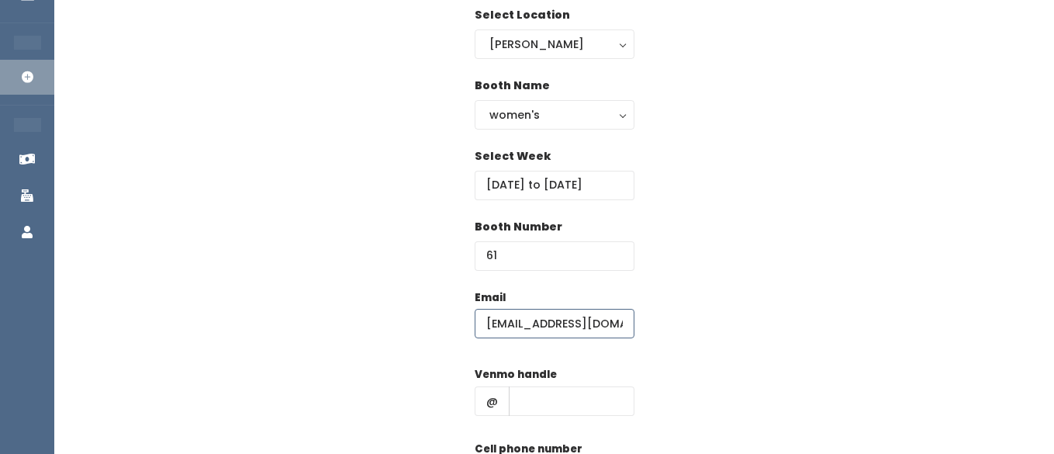
scroll to position [153, 0]
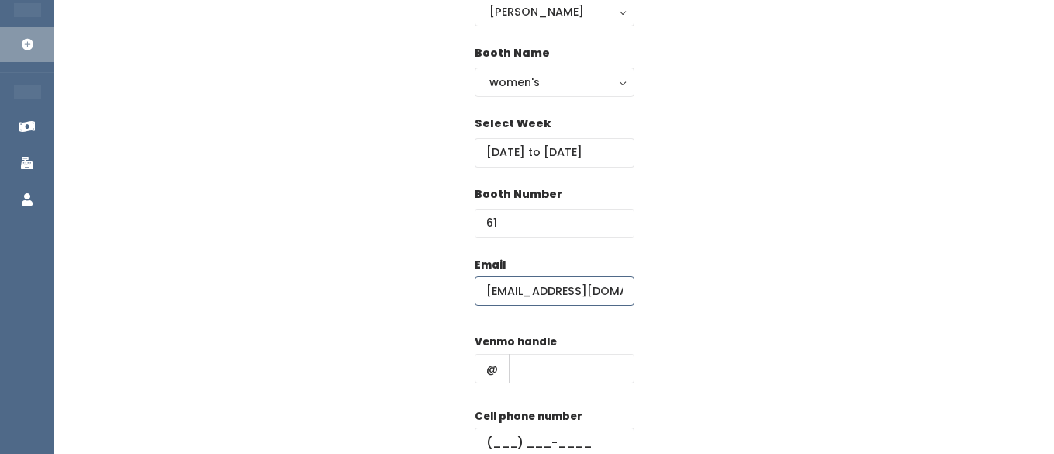
type input "rnmacart@gmail.com"
click at [531, 372] on input "text" at bounding box center [572, 368] width 126 height 29
type input "hhhh"
click at [553, 438] on input "text" at bounding box center [555, 442] width 160 height 29
type input "(555) 555-5555"
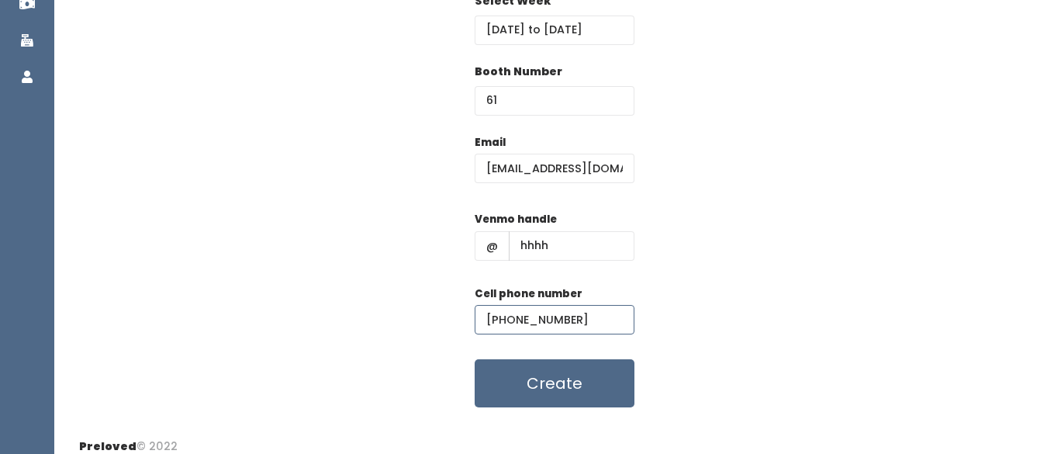
scroll to position [289, 0]
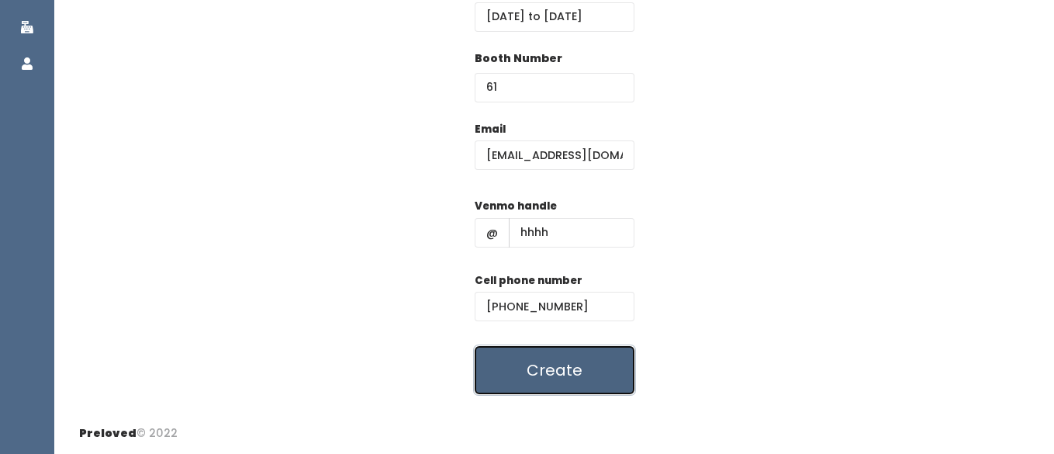
click at [565, 348] on button "Create" at bounding box center [555, 370] width 160 height 48
